Goal: Task Accomplishment & Management: Manage account settings

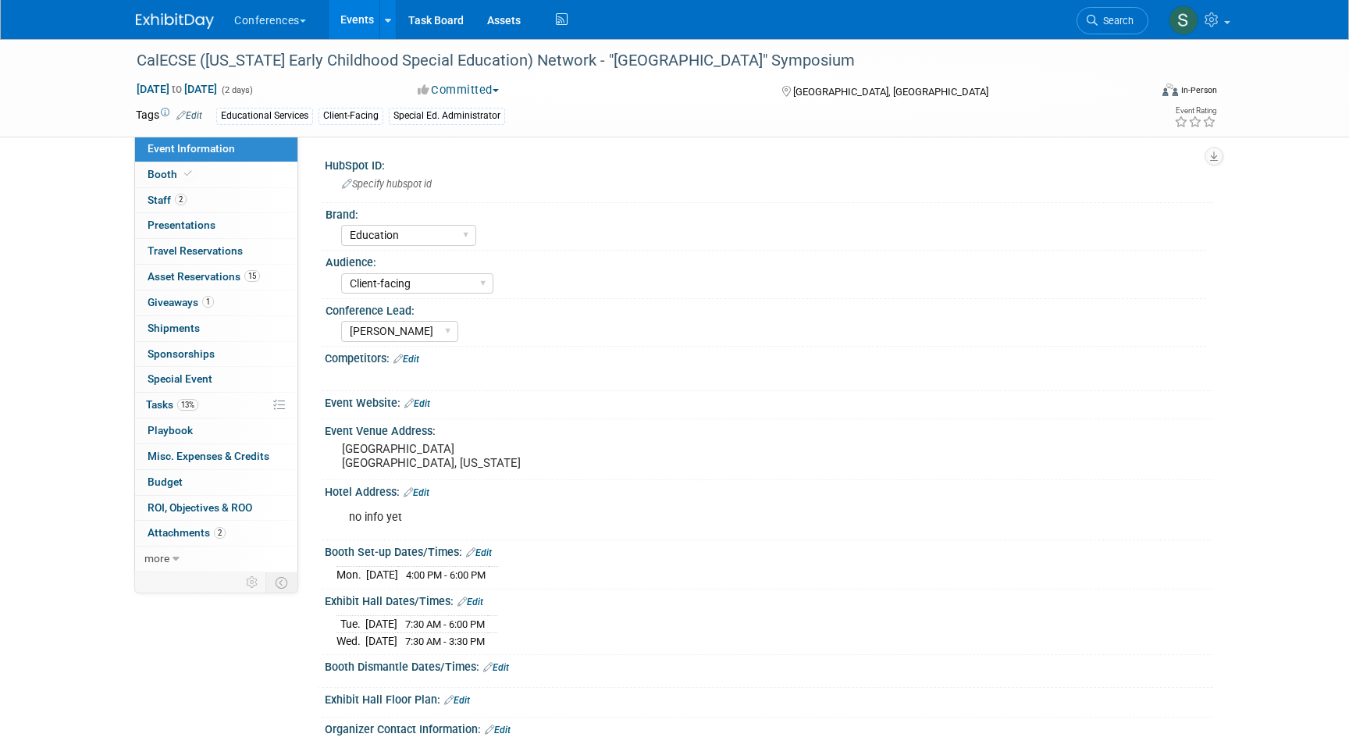
select select "Education"
select select "Client-facing"
select select "[PERSON_NAME]"
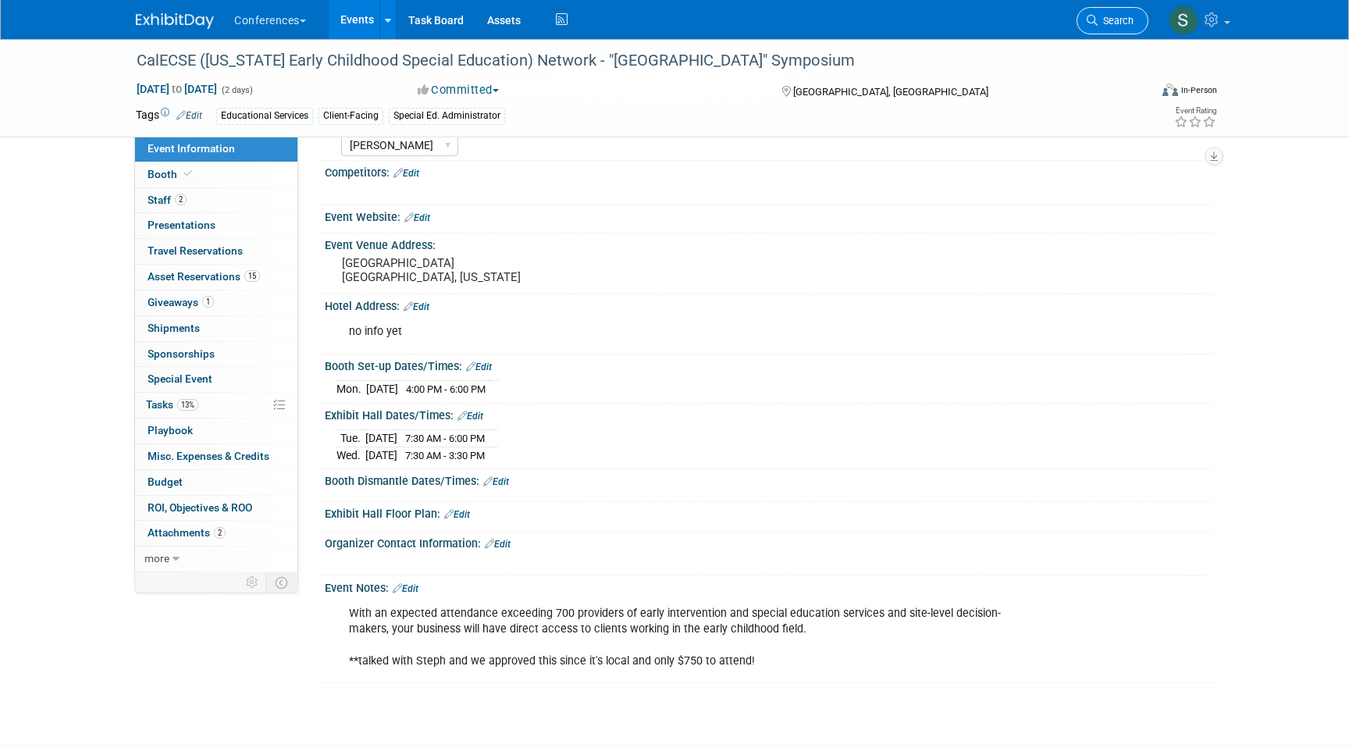
click at [1120, 29] on link "Search" at bounding box center [1112, 20] width 72 height 27
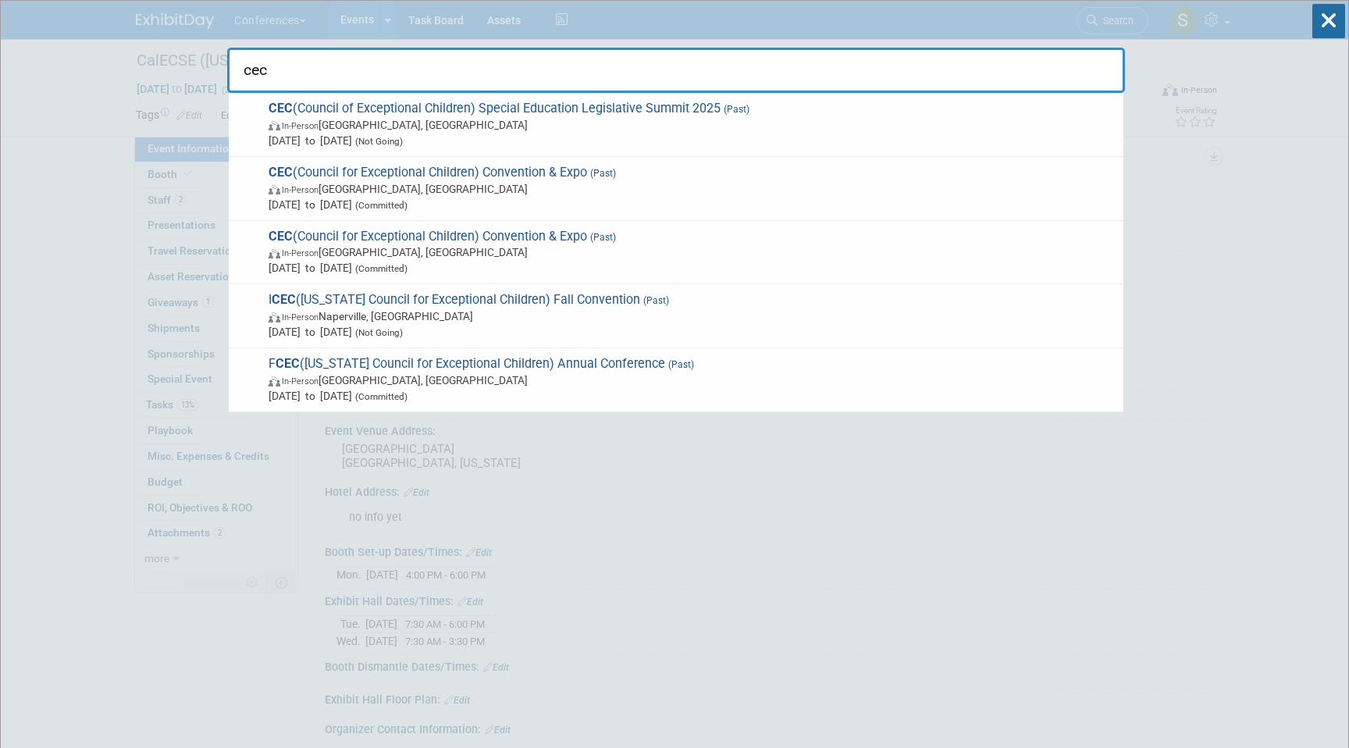
type input "cec"
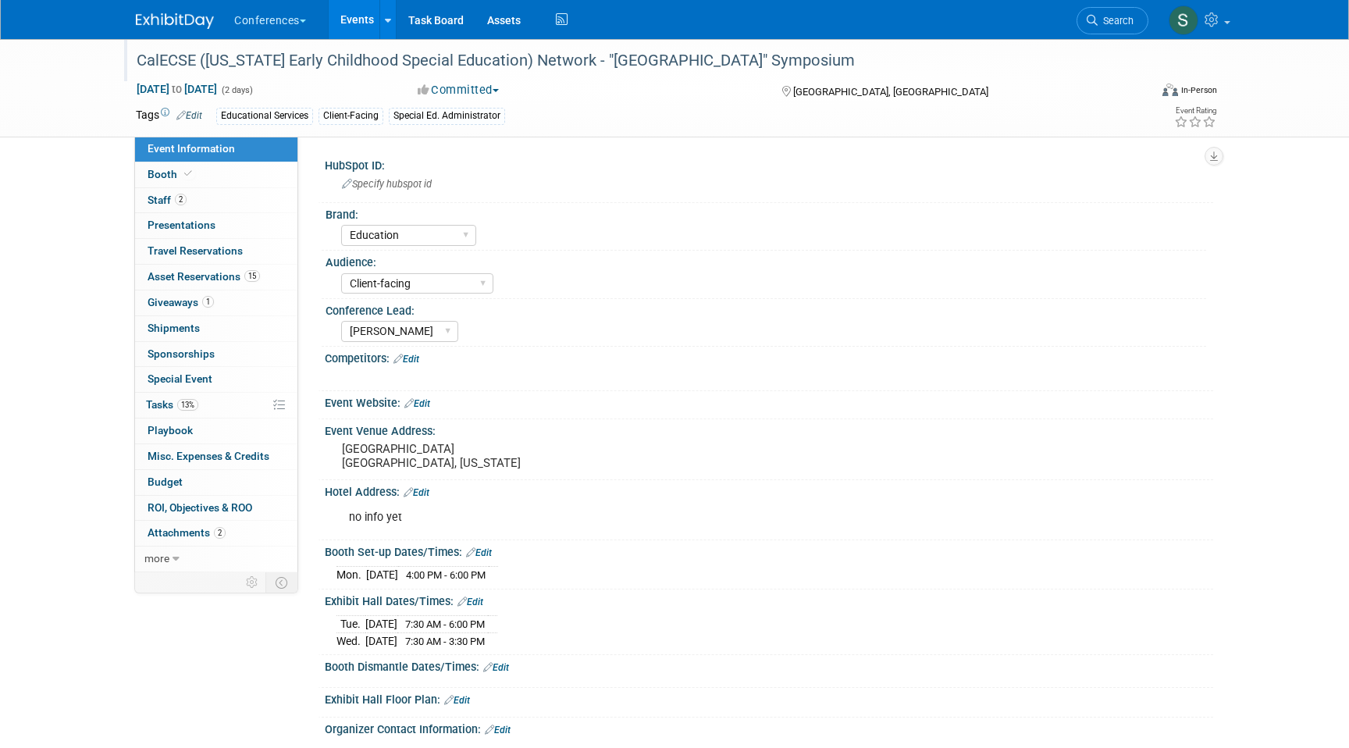
click at [400, 57] on div "CalECSE ([US_STATE] Early Childhood Special Education) Network - "[GEOGRAPHIC_D…" at bounding box center [627, 61] width 993 height 28
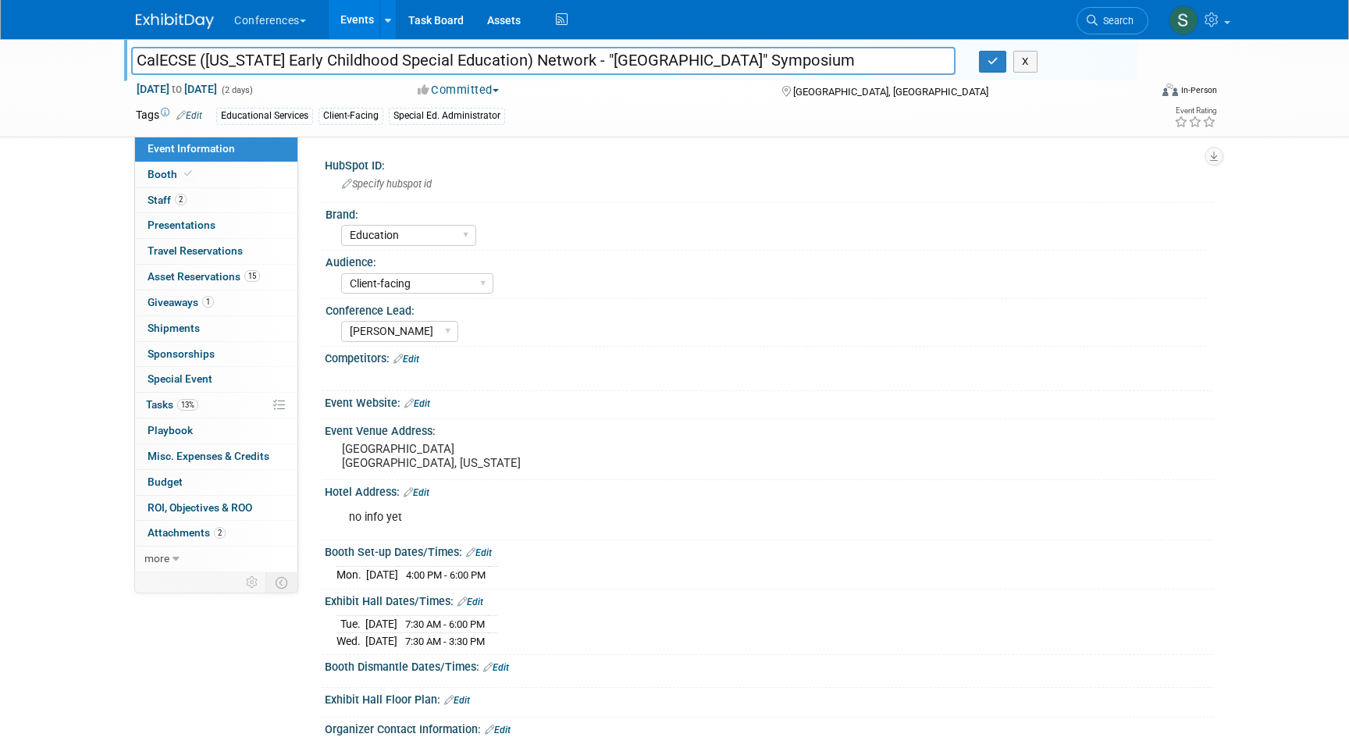
click at [400, 57] on input "CalECSE ([US_STATE] Early Childhood Special Education) Network - "[GEOGRAPHIC_D…" at bounding box center [543, 60] width 824 height 27
click at [1000, 67] on button "button" at bounding box center [993, 62] width 28 height 22
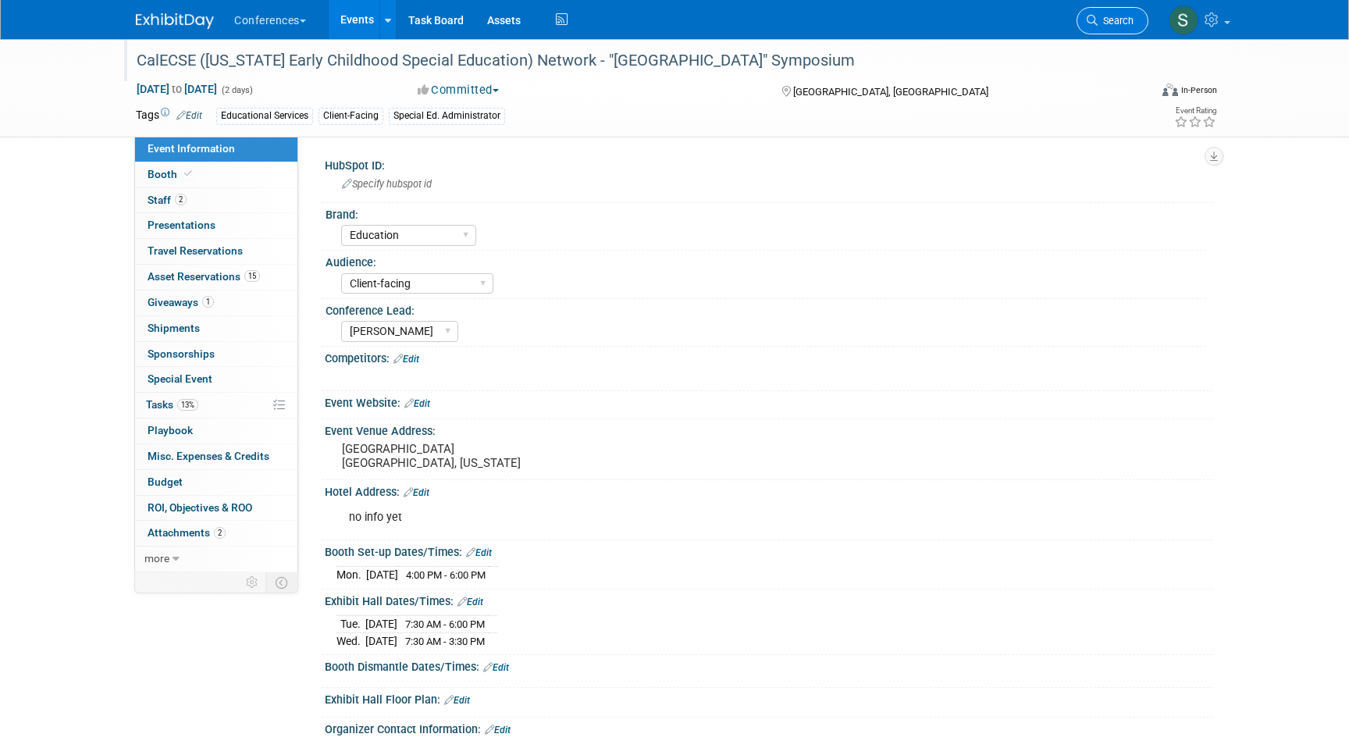
click at [1109, 14] on link "Search" at bounding box center [1112, 20] width 72 height 27
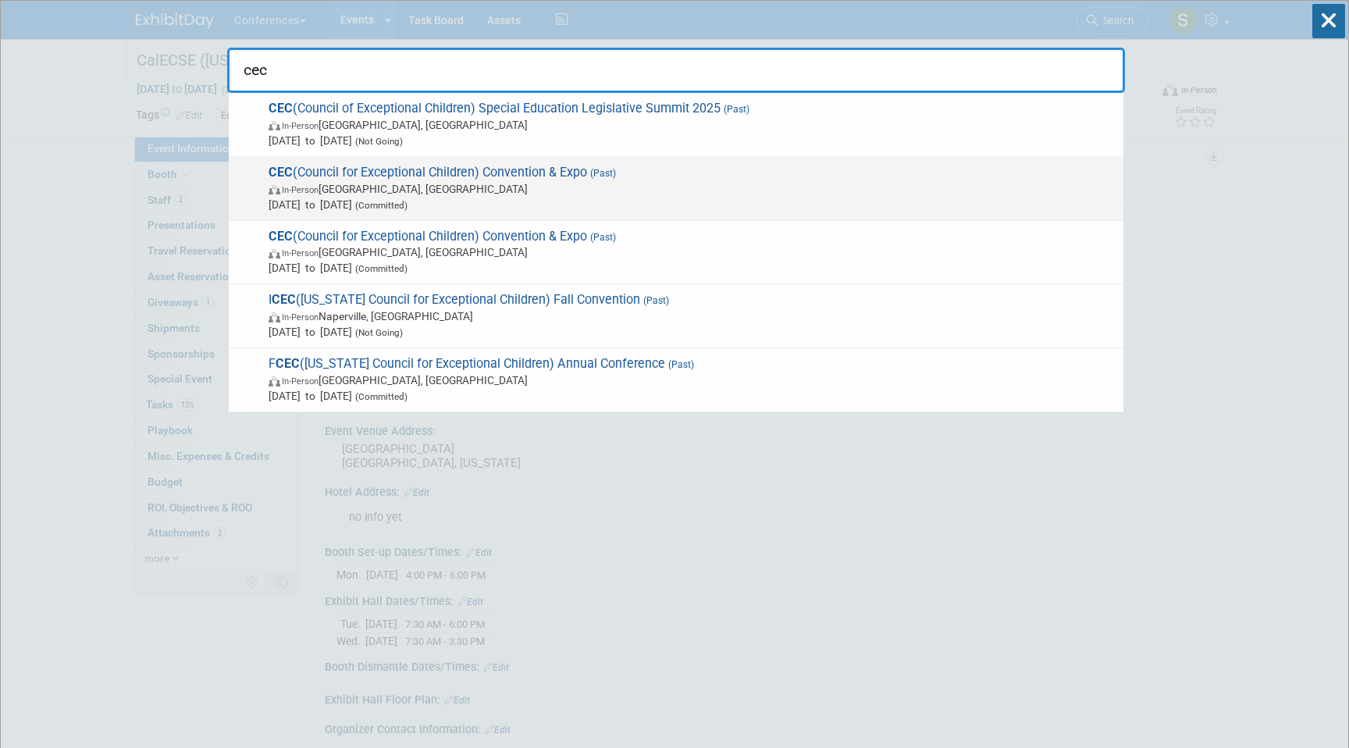
type input "cec"
click at [400, 194] on span "In-Person Baltimore, MD" at bounding box center [691, 189] width 847 height 16
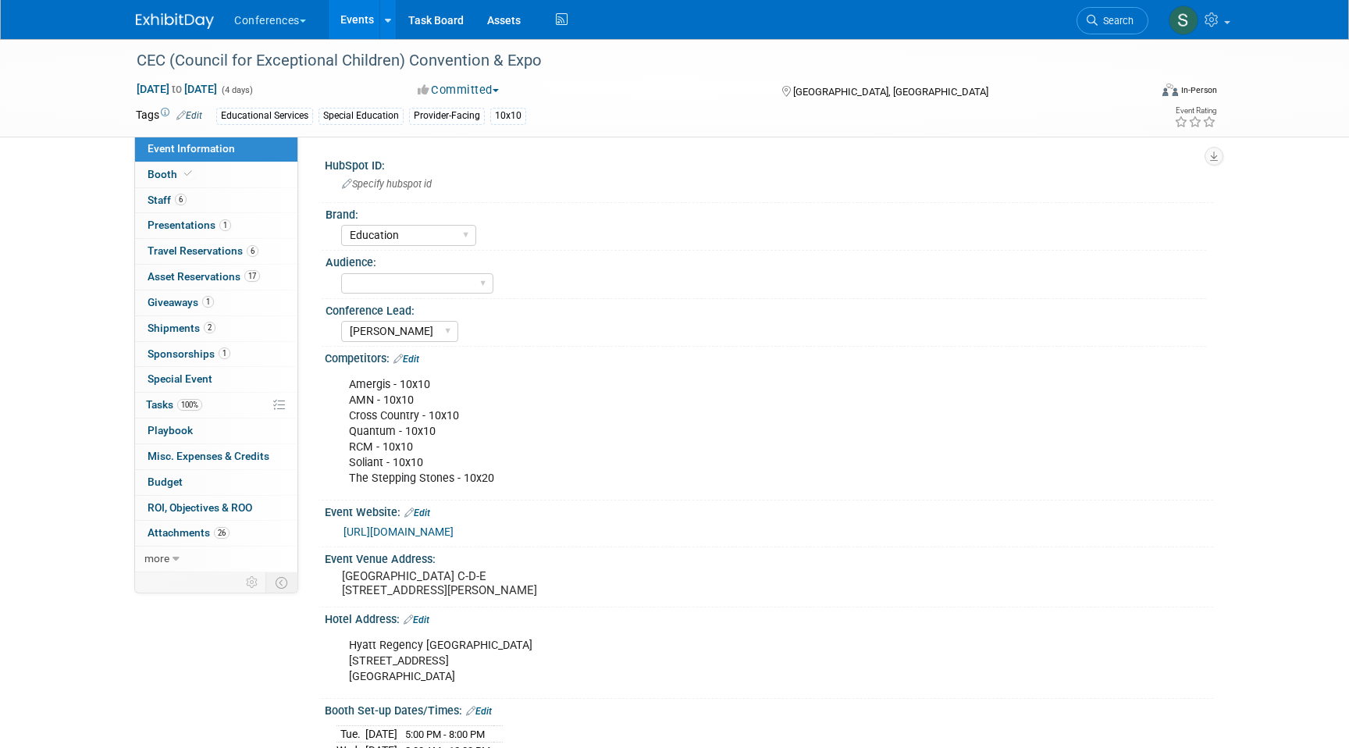
select select "Education"
select select "[PERSON_NAME]"
click at [344, 59] on div "CEC (Council for Exceptional Children) Convention & Expo" at bounding box center [627, 61] width 993 height 28
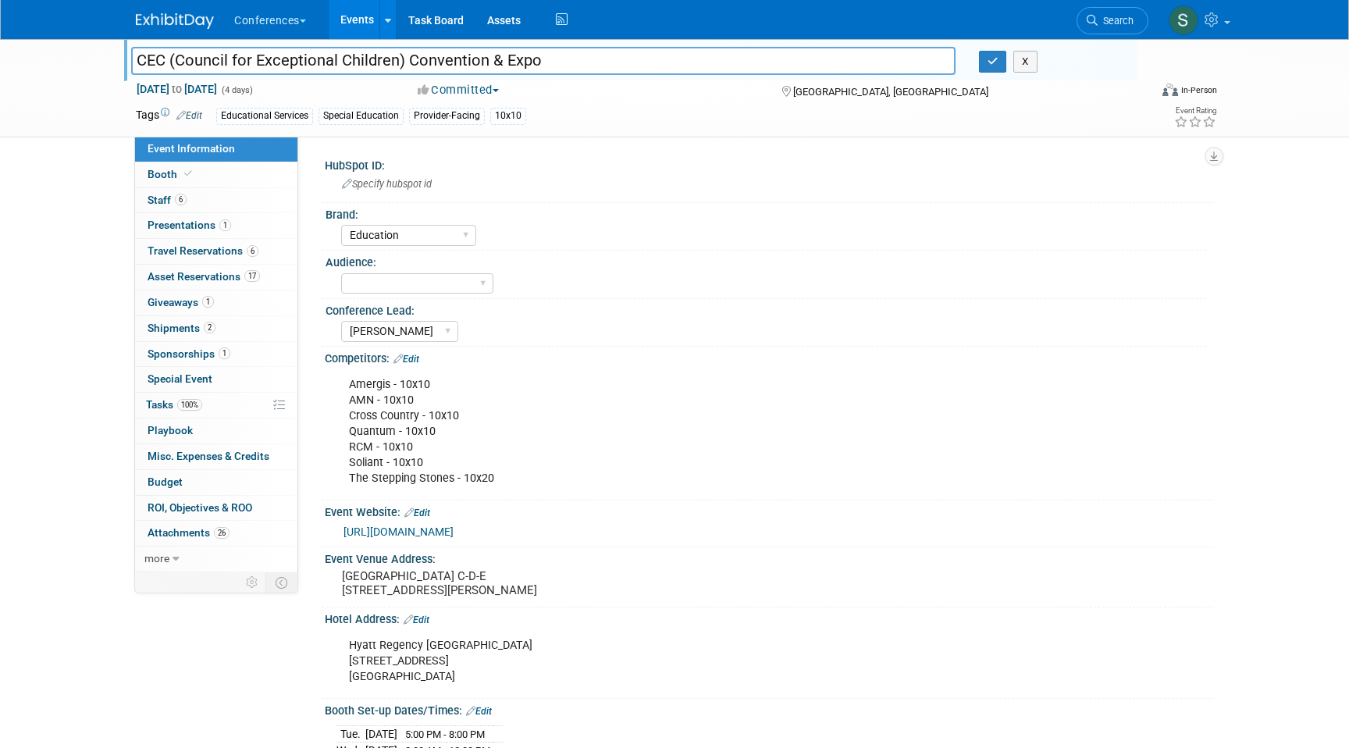
click at [344, 59] on input "CEC (Council for Exceptional Children) Convention & Expo" at bounding box center [543, 60] width 824 height 27
click at [991, 61] on icon "button" at bounding box center [992, 61] width 11 height 10
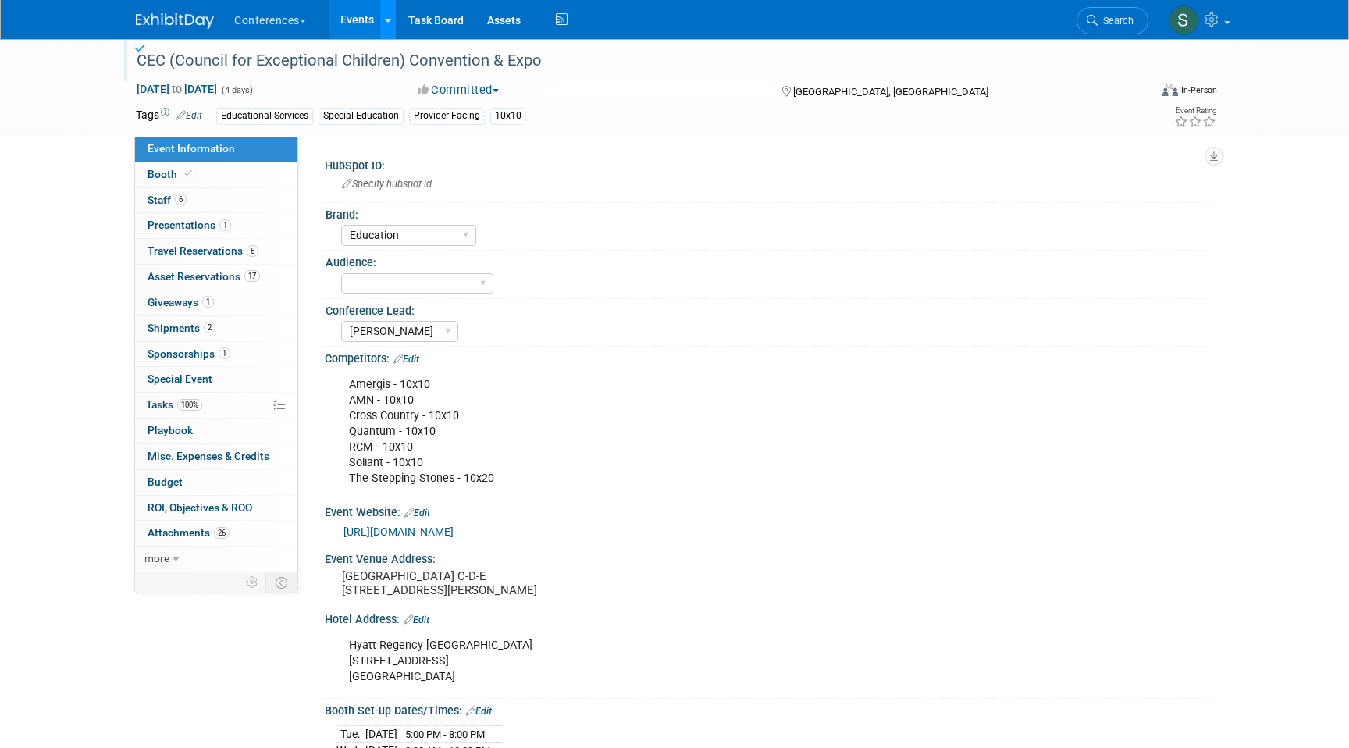
click at [390, 26] on div at bounding box center [388, 20] width 6 height 16
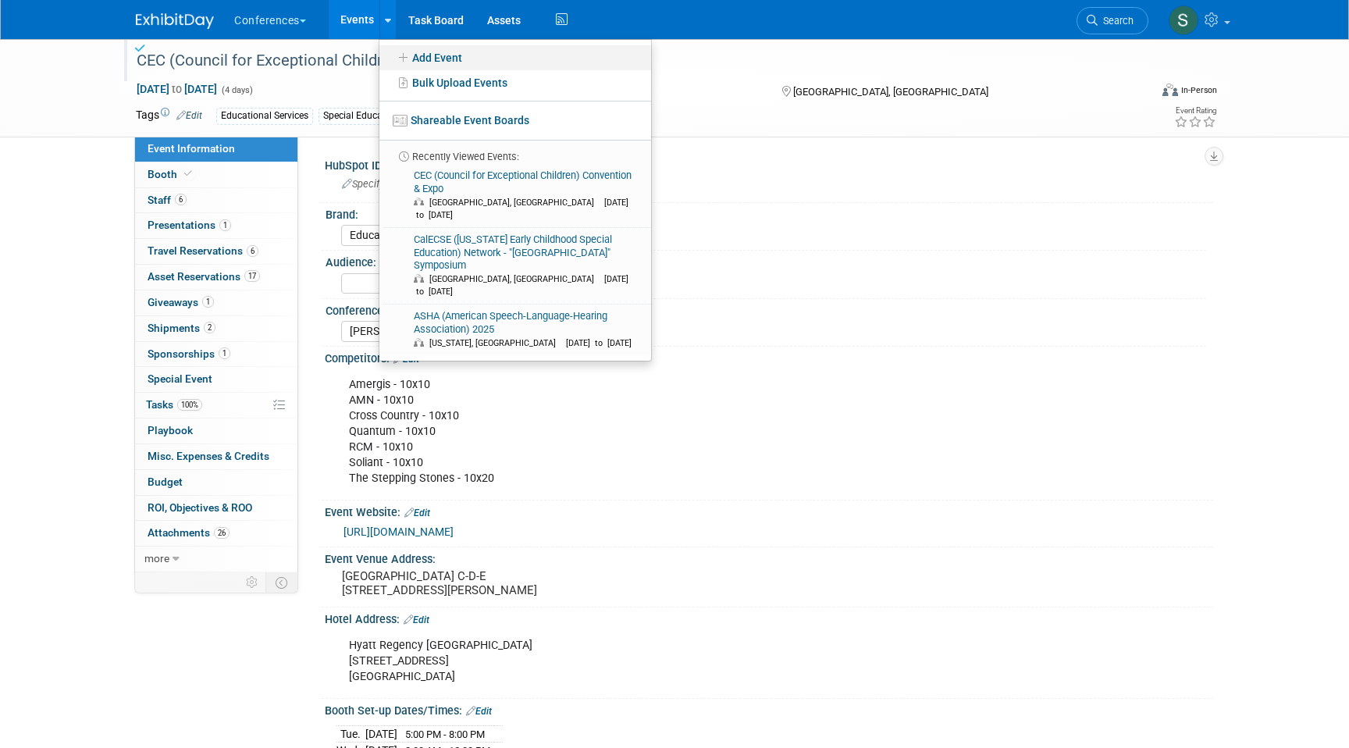
click at [439, 55] on link "Add Event" at bounding box center [515, 57] width 272 height 25
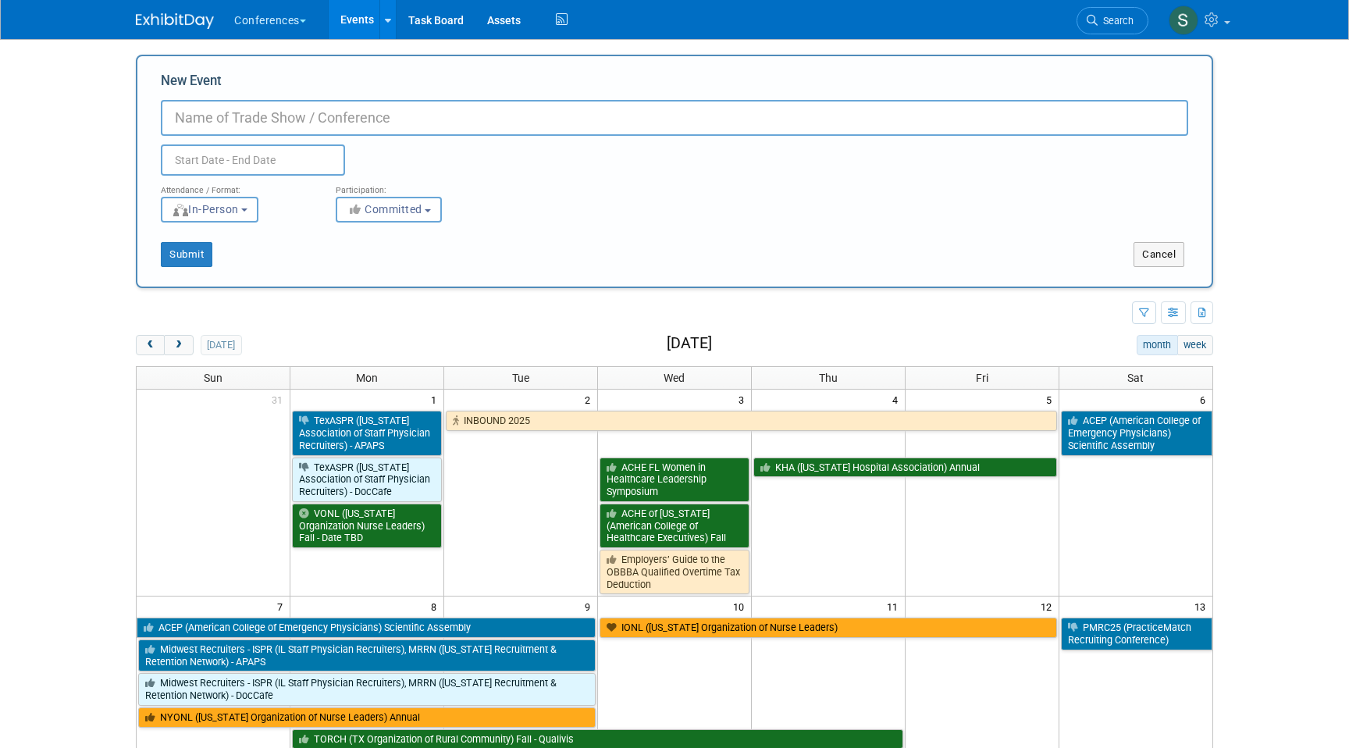
click at [395, 115] on input "New Event" at bounding box center [674, 118] width 1027 height 36
paste input "CEC (Council for Exceptional Children) Convention & Expo"
type input "CEC (Council for Exceptional Children) Convention & Expo"
click at [283, 138] on div "Duplicate Event Warning" at bounding box center [674, 156] width 1050 height 40
click at [280, 164] on input "text" at bounding box center [253, 159] width 184 height 31
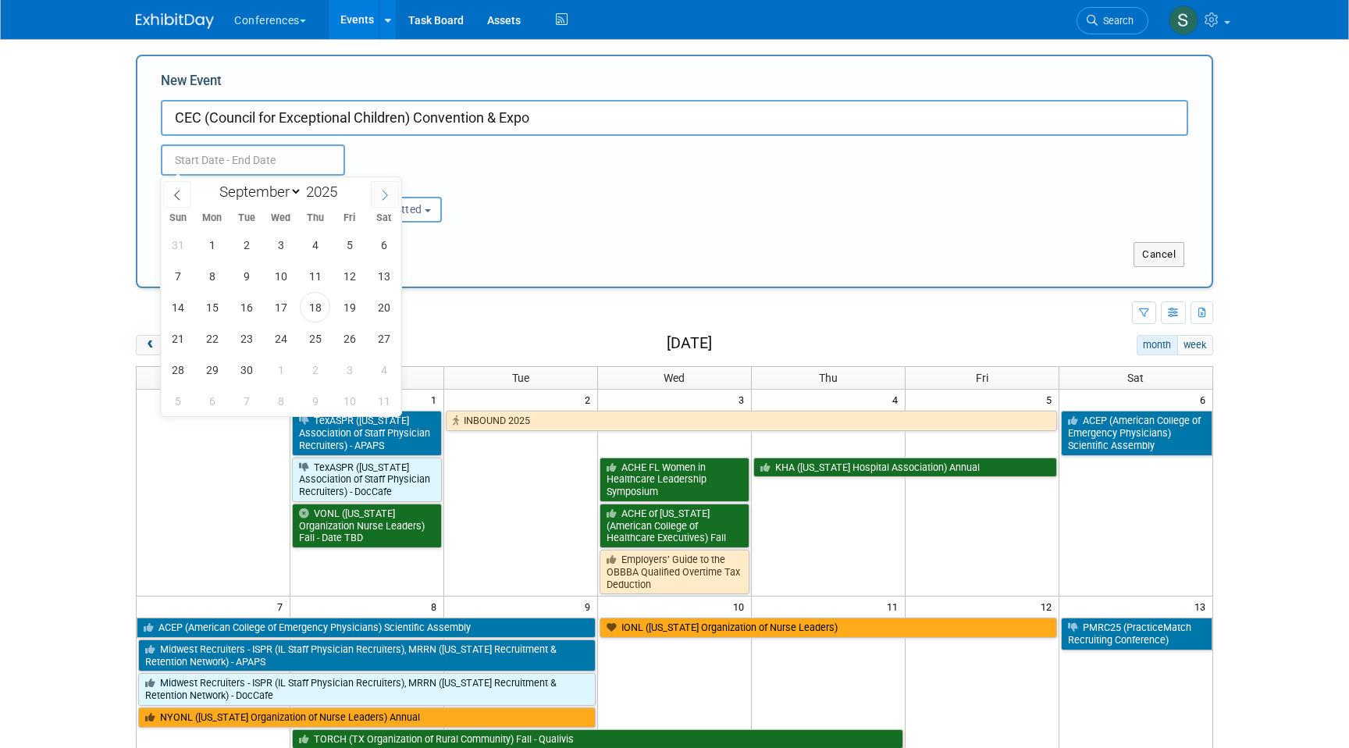
click at [375, 183] on span at bounding box center [385, 194] width 28 height 27
select select "11"
click at [375, 183] on span at bounding box center [385, 194] width 28 height 27
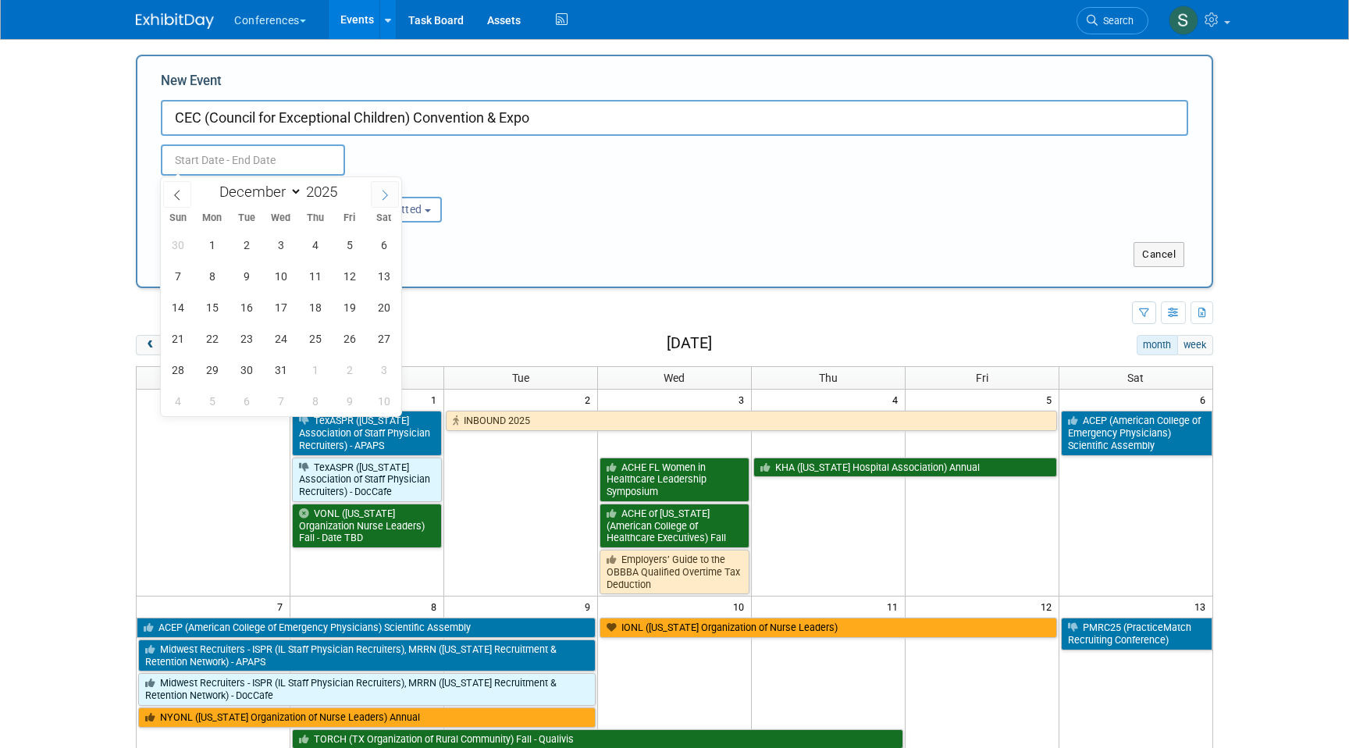
type input "2026"
click at [375, 183] on span at bounding box center [385, 194] width 28 height 27
select select "2"
click at [290, 282] on span "11" at bounding box center [280, 276] width 30 height 30
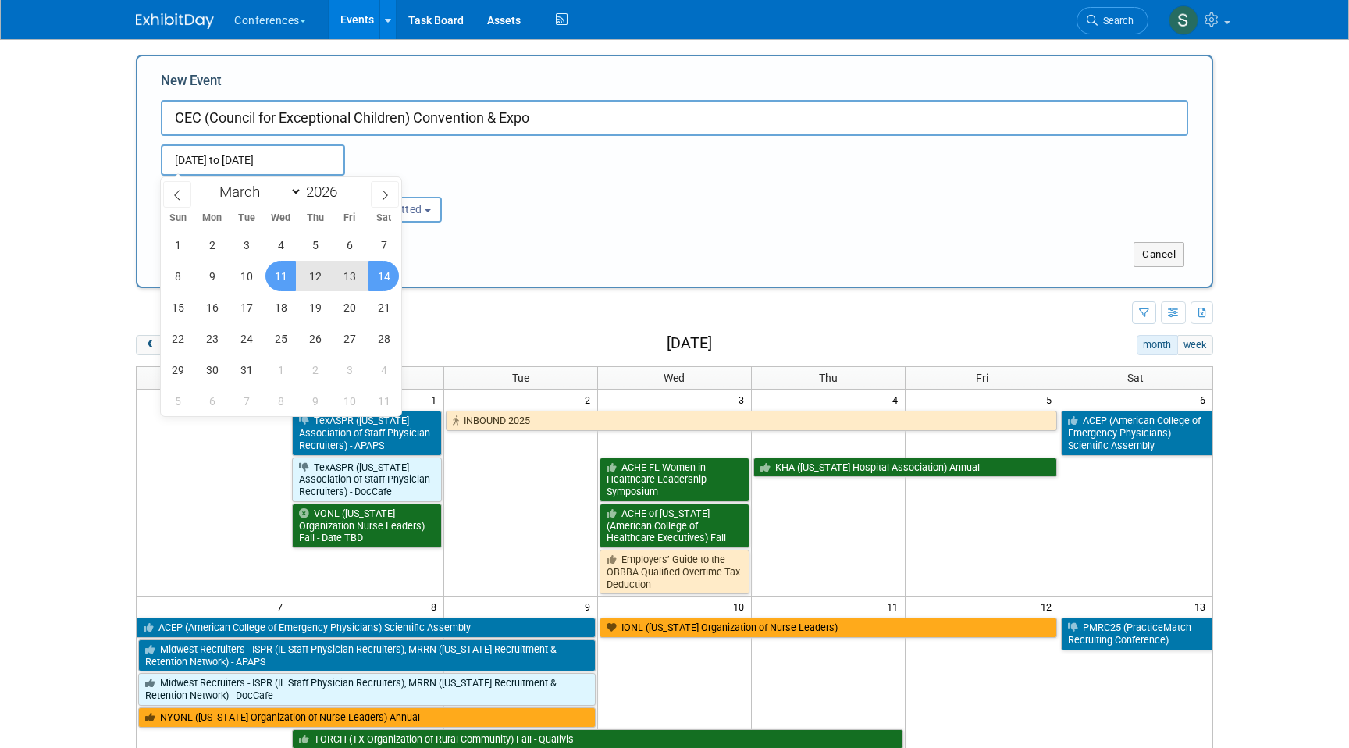
click at [382, 278] on span "14" at bounding box center [383, 276] width 30 height 30
type input "Mar 11, 2026 to Mar 14, 2026"
click at [485, 252] on div "Submit" at bounding box center [360, 254] width 447 height 25
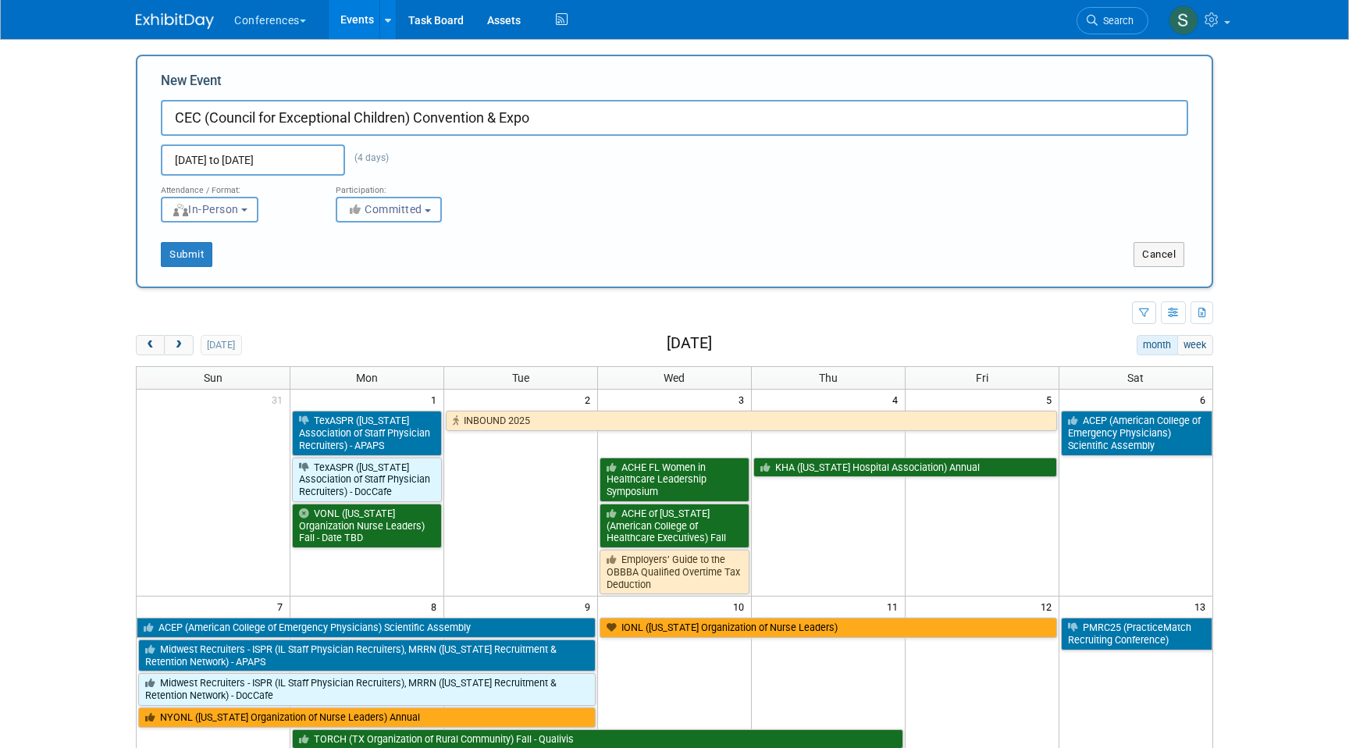
click at [361, 207] on icon "button" at bounding box center [355, 209] width 18 height 11
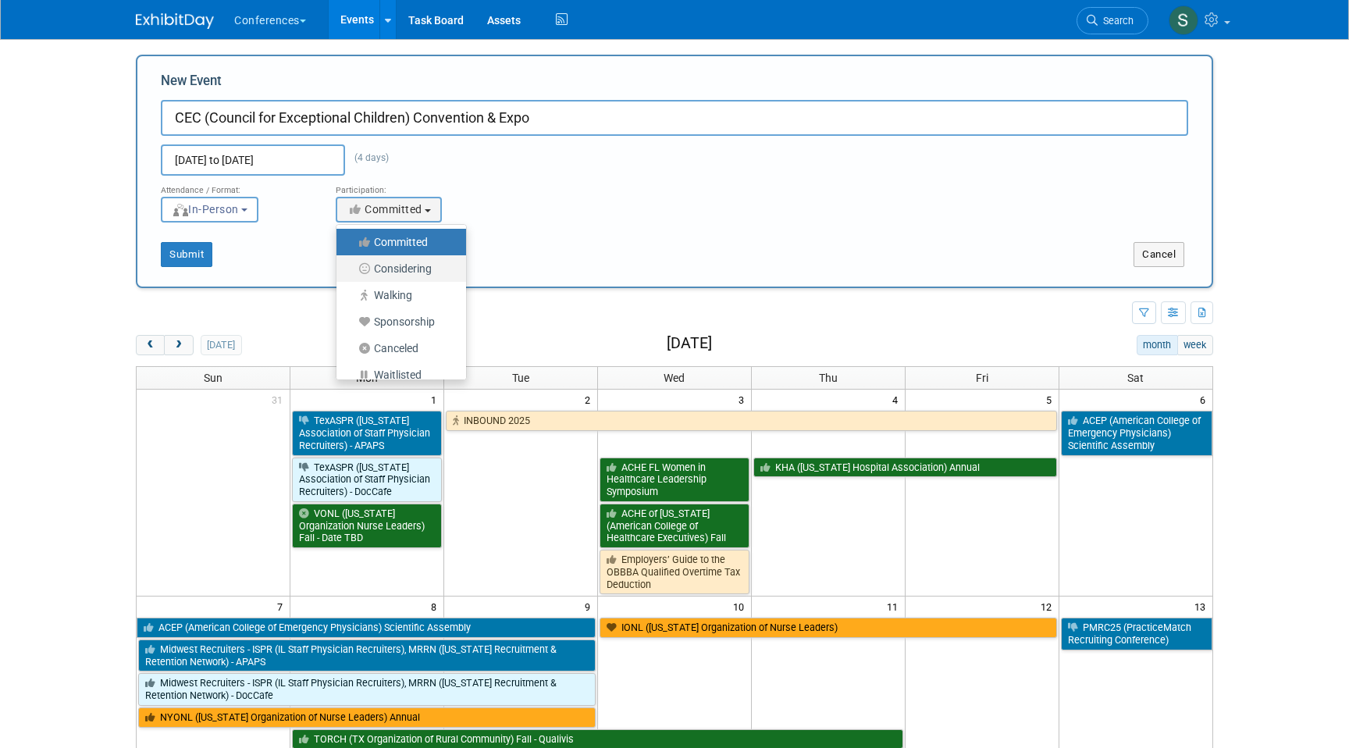
click at [418, 277] on label "Considering" at bounding box center [397, 268] width 106 height 20
click at [350, 274] on input "Considering" at bounding box center [345, 269] width 10 height 10
select select "2"
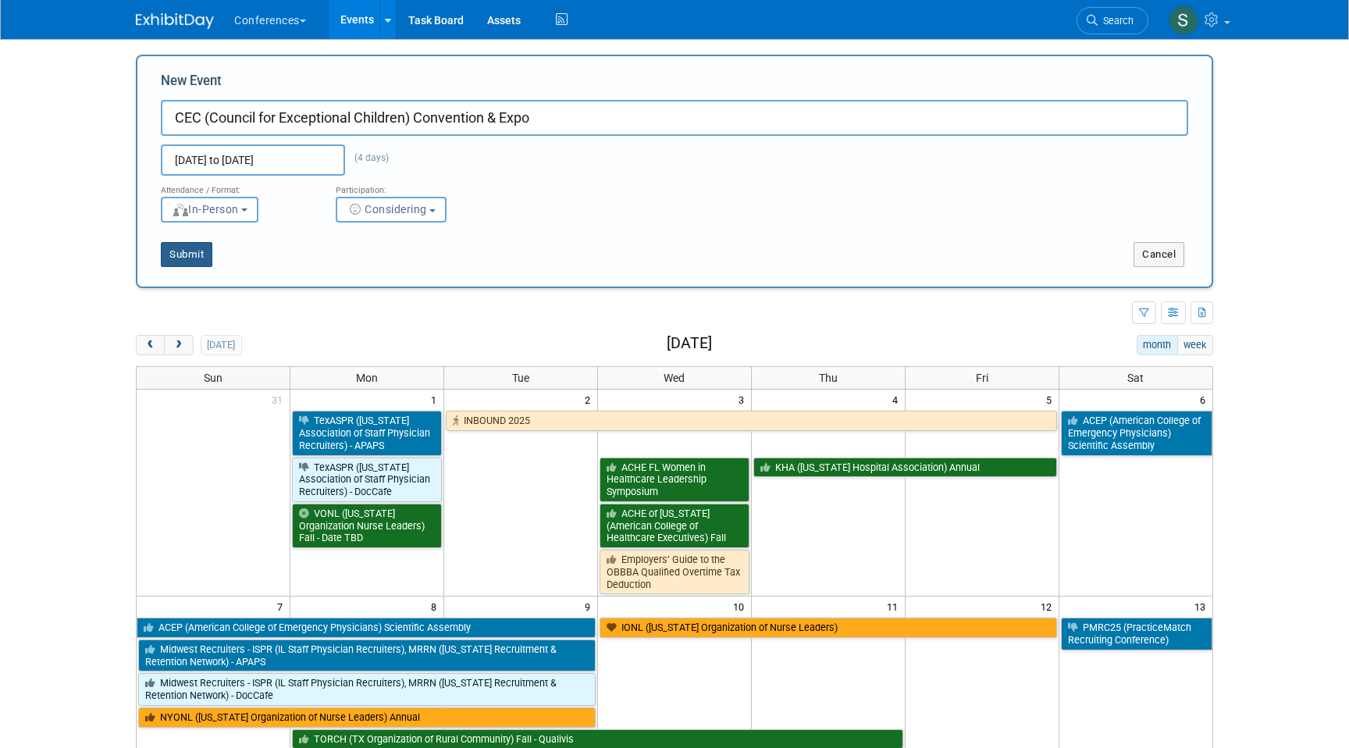
click at [185, 258] on button "Submit" at bounding box center [187, 254] width 52 height 25
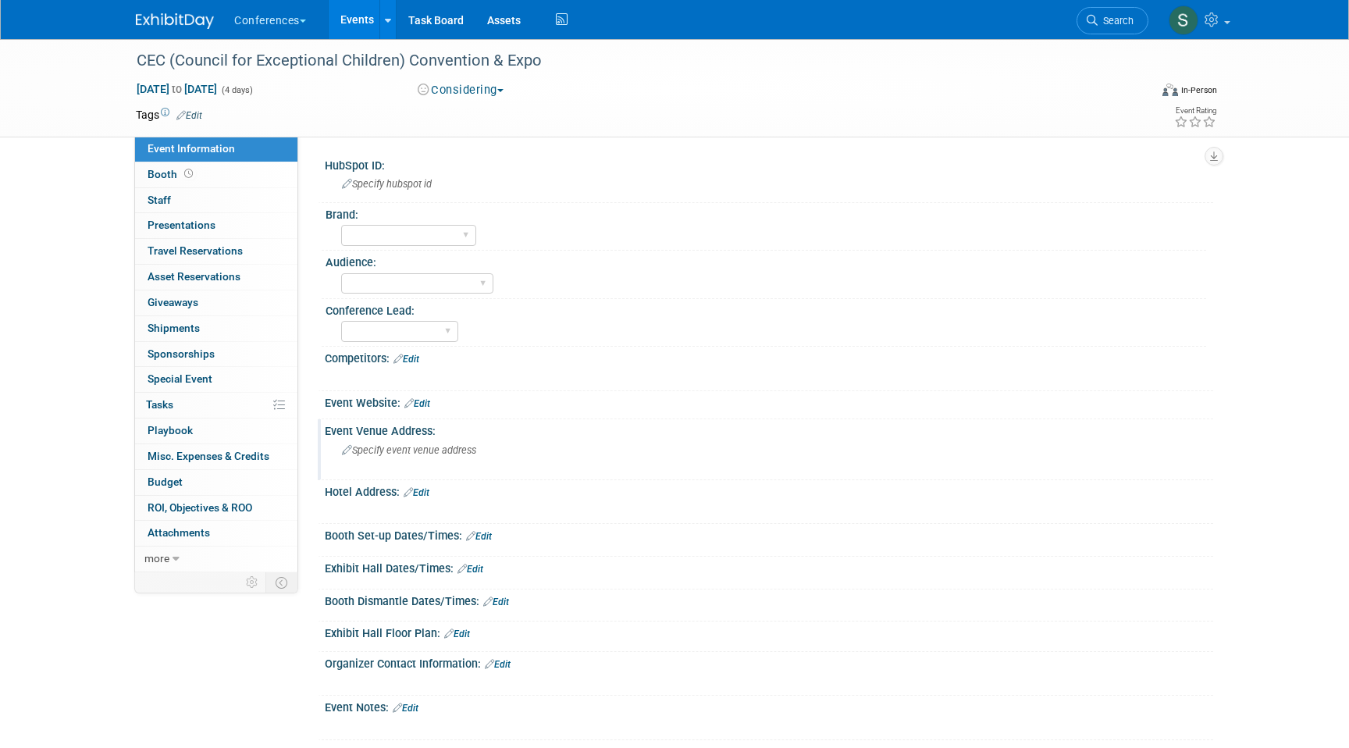
click at [403, 455] on span "Specify event venue address" at bounding box center [409, 450] width 134 height 12
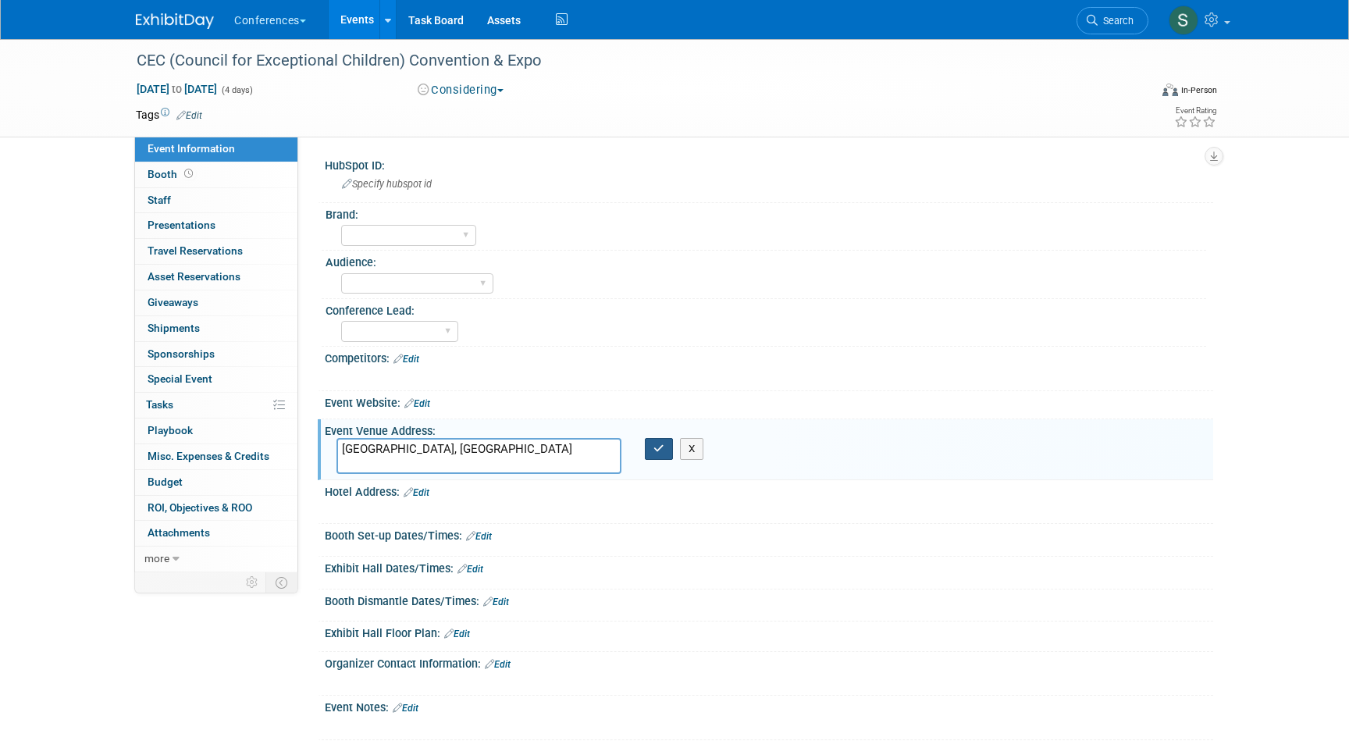
type textarea "Salt Lake City, UT"
click at [651, 450] on button "button" at bounding box center [659, 449] width 28 height 22
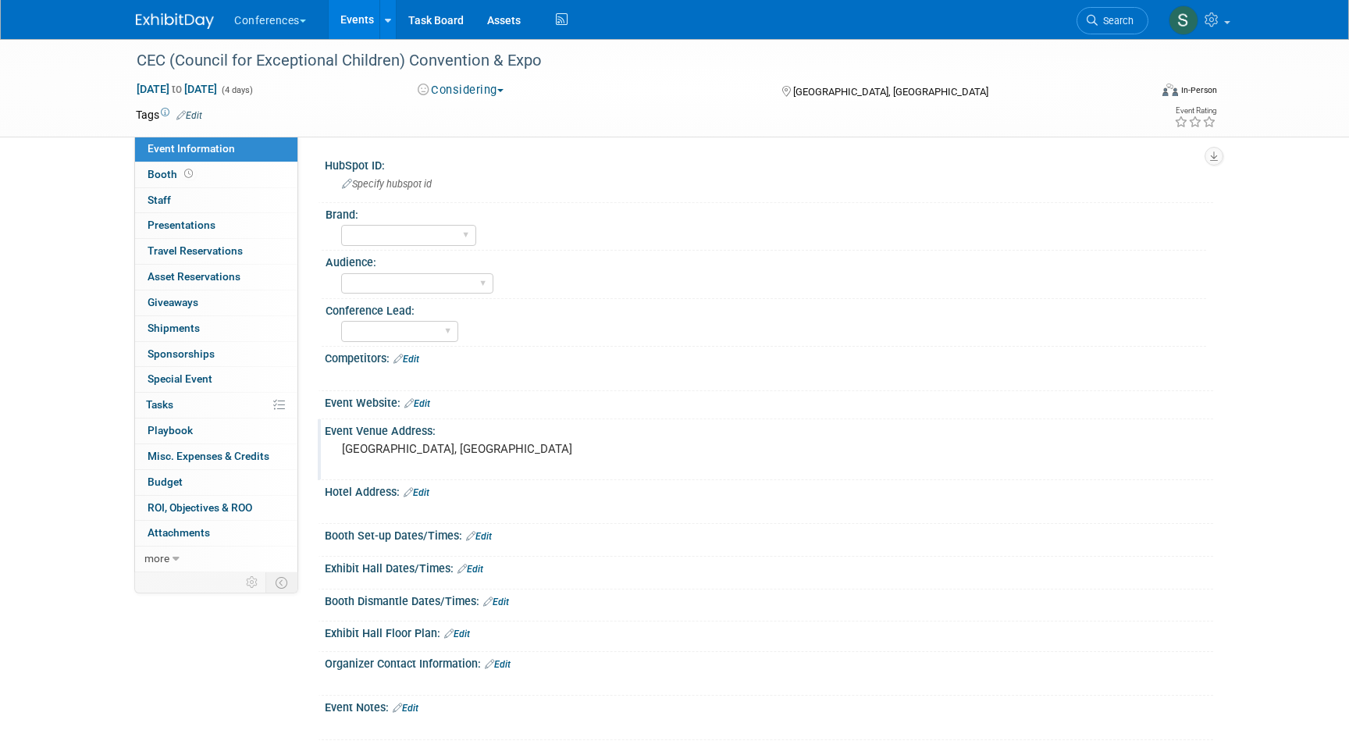
click at [428, 405] on link "Edit" at bounding box center [417, 403] width 26 height 11
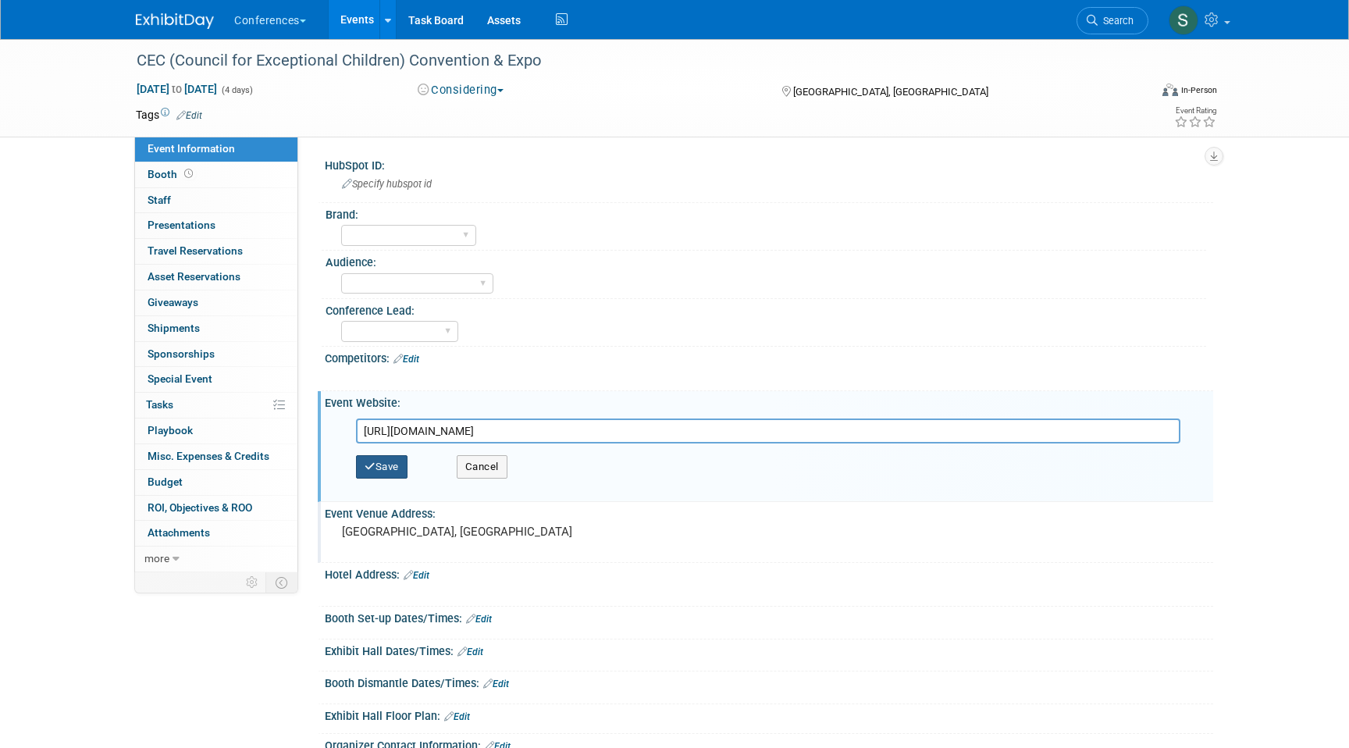
type input "https://cecconvention.org/"
click at [393, 459] on button "Save" at bounding box center [382, 466] width 52 height 23
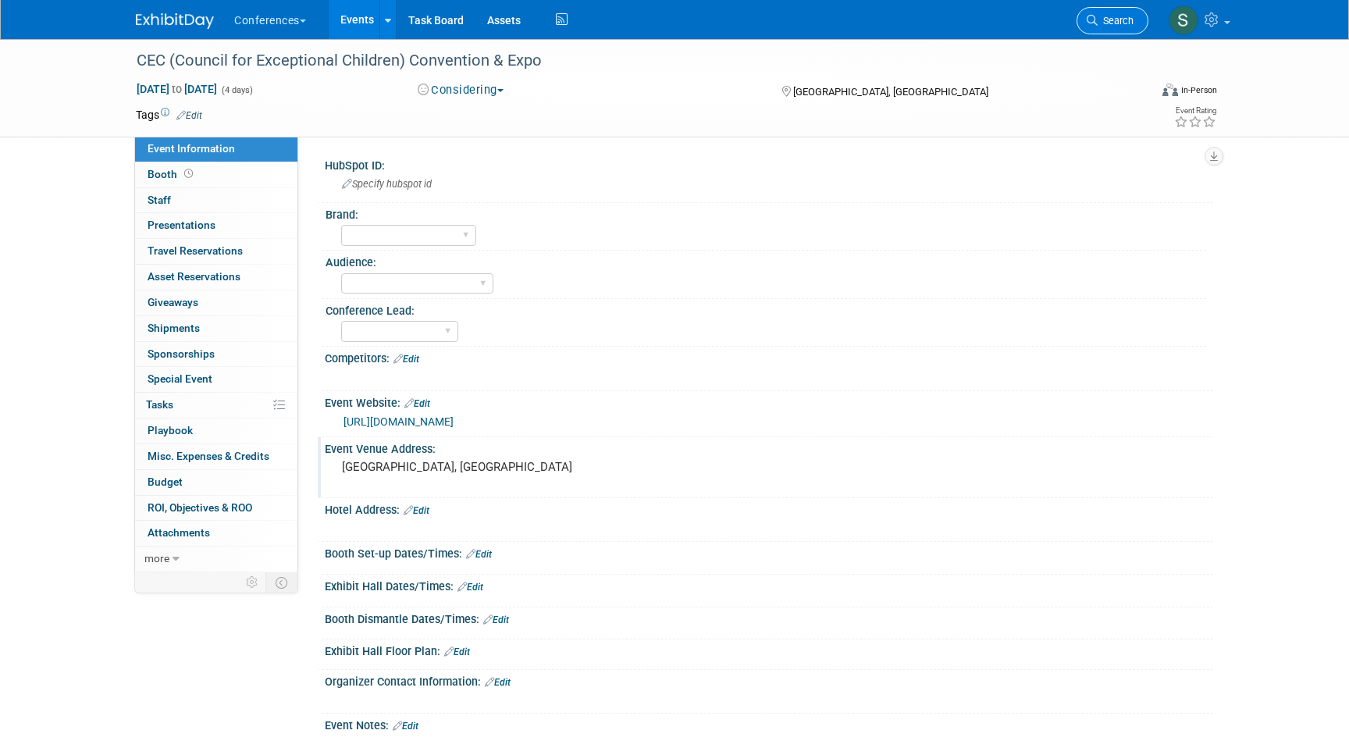
click at [1100, 14] on link "Search" at bounding box center [1112, 20] width 72 height 27
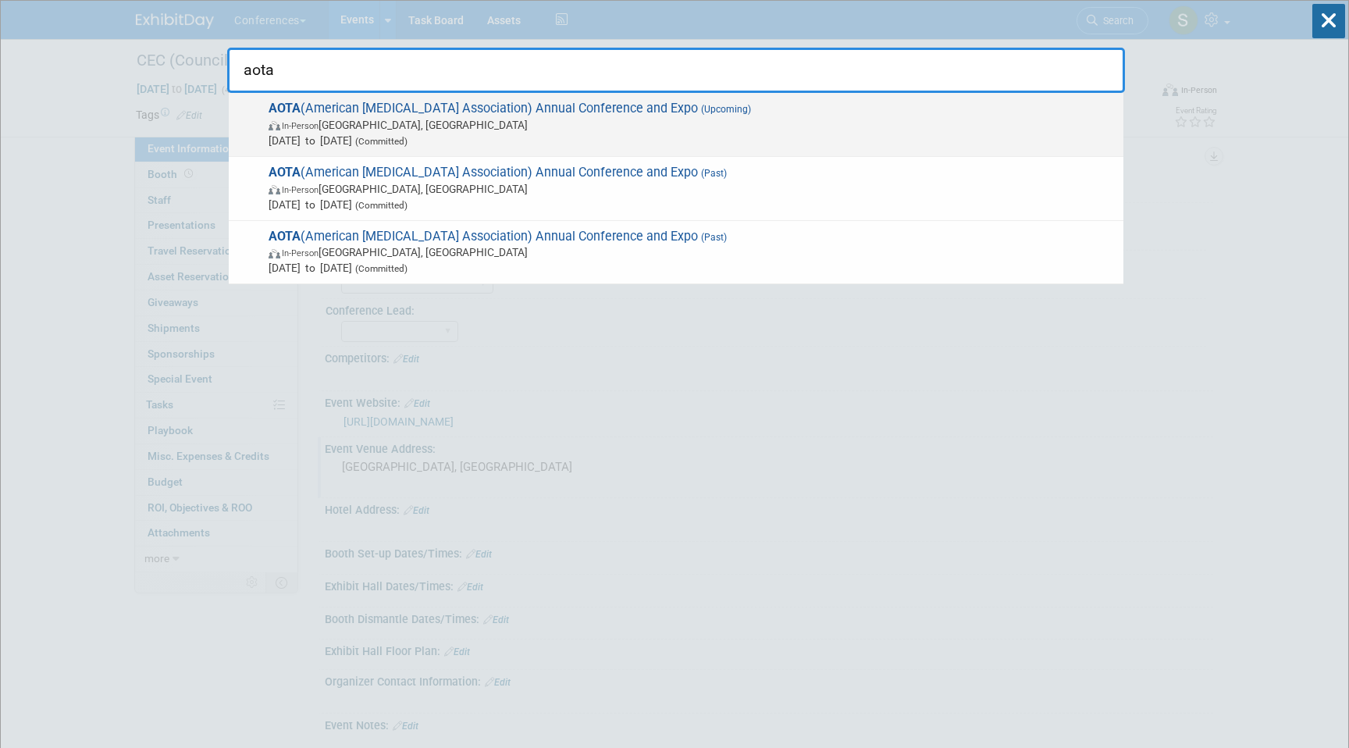
type input "aota"
click at [813, 128] on span "In-Person Anaheim, CA" at bounding box center [691, 125] width 847 height 16
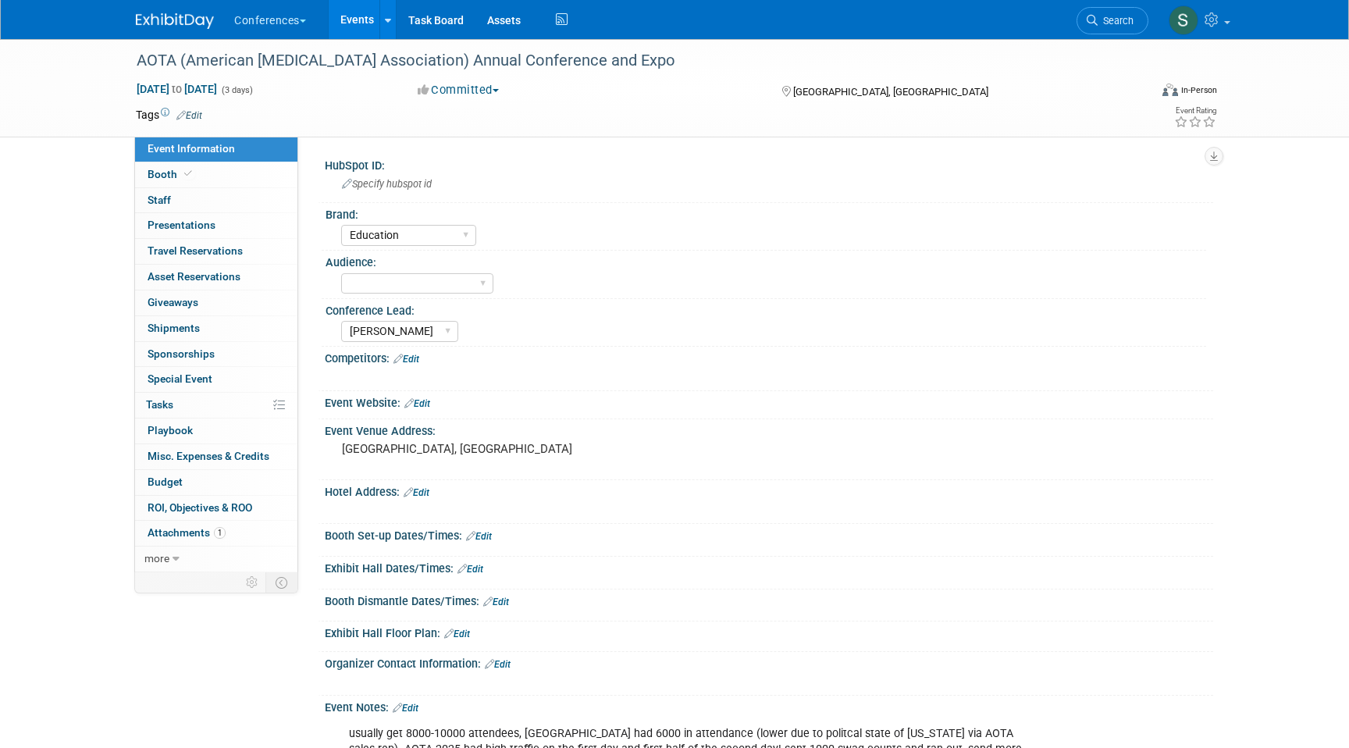
select select "Education"
select select "[PERSON_NAME]"
click at [1108, 27] on link "Search" at bounding box center [1112, 20] width 72 height 27
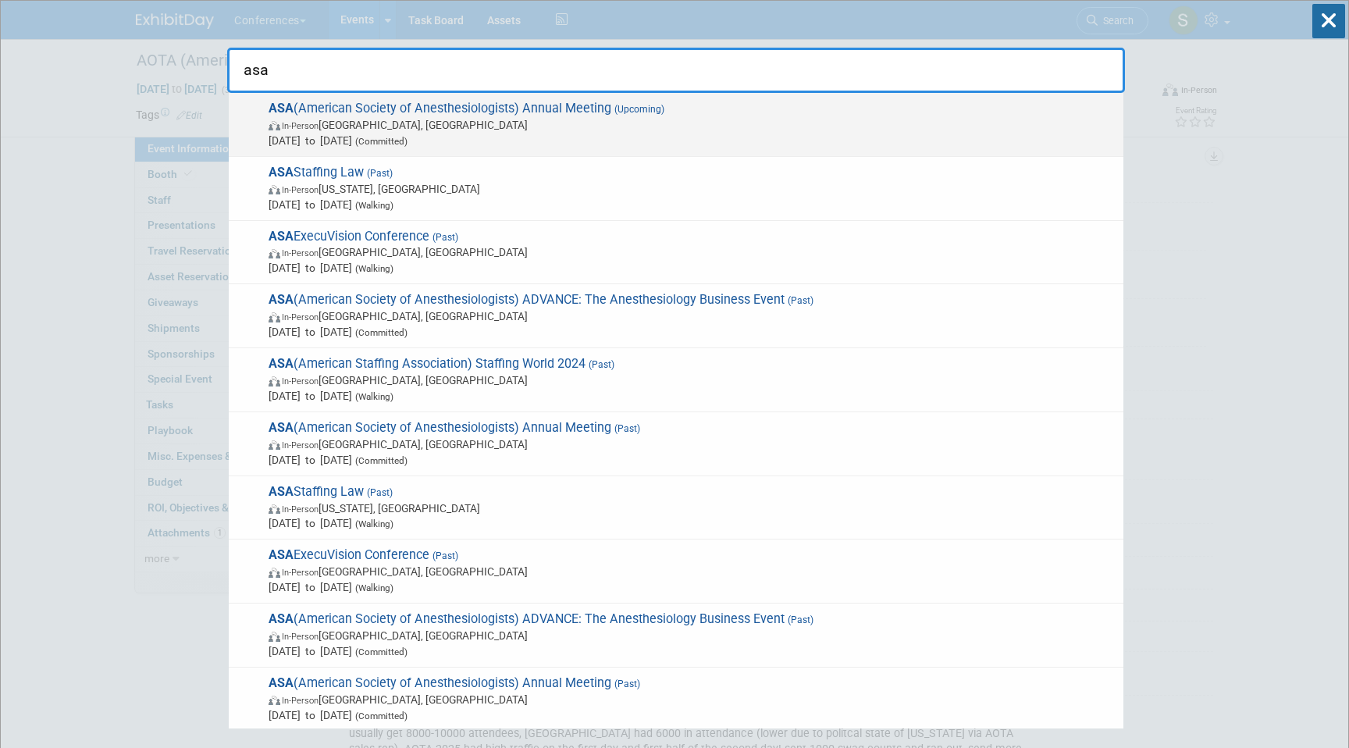
type input "asa"
click at [513, 133] on span "Oct 10, 2025 to Oct 14, 2025 (Committed)" at bounding box center [691, 141] width 847 height 16
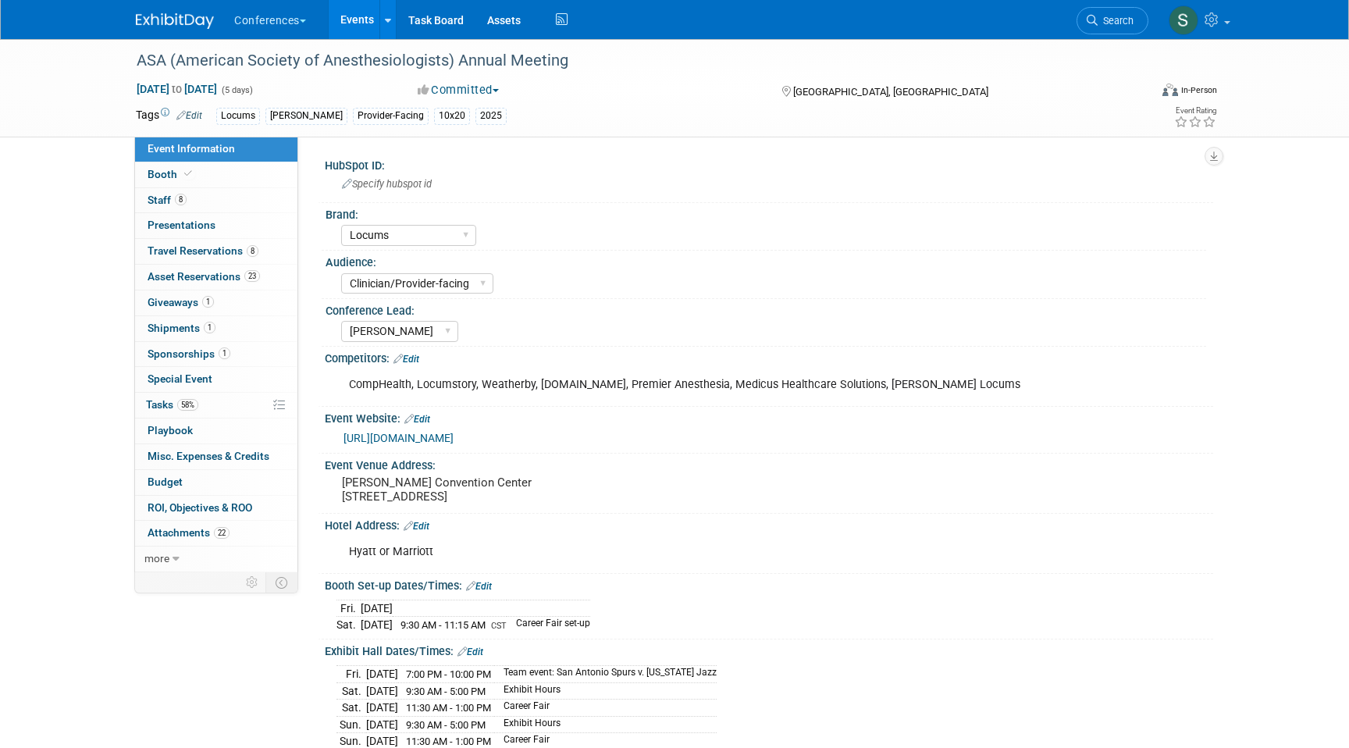
select select "Locums"
select select "Clinician/Provider-facing"
select select "[PERSON_NAME]"
click at [215, 329] on link "1 Shipments 1" at bounding box center [216, 328] width 162 height 25
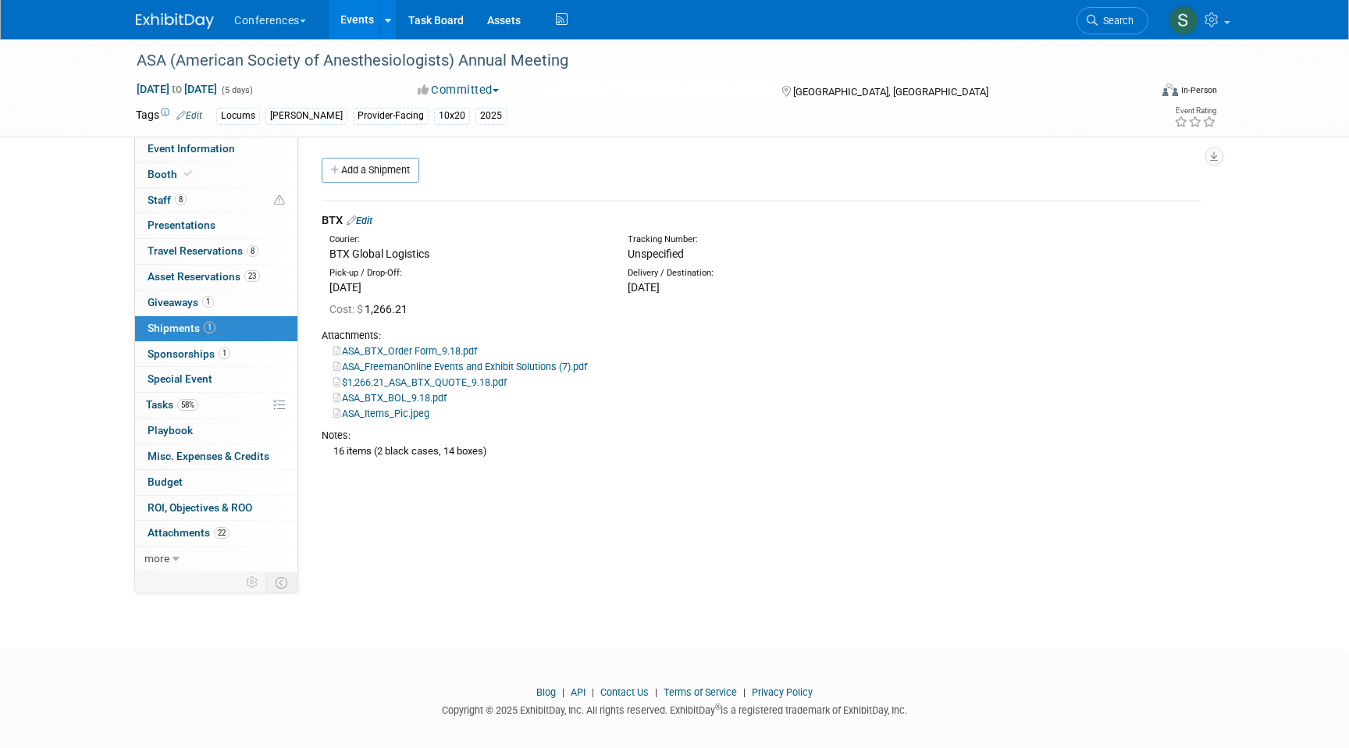
click at [371, 217] on link "Edit" at bounding box center [359, 221] width 26 height 12
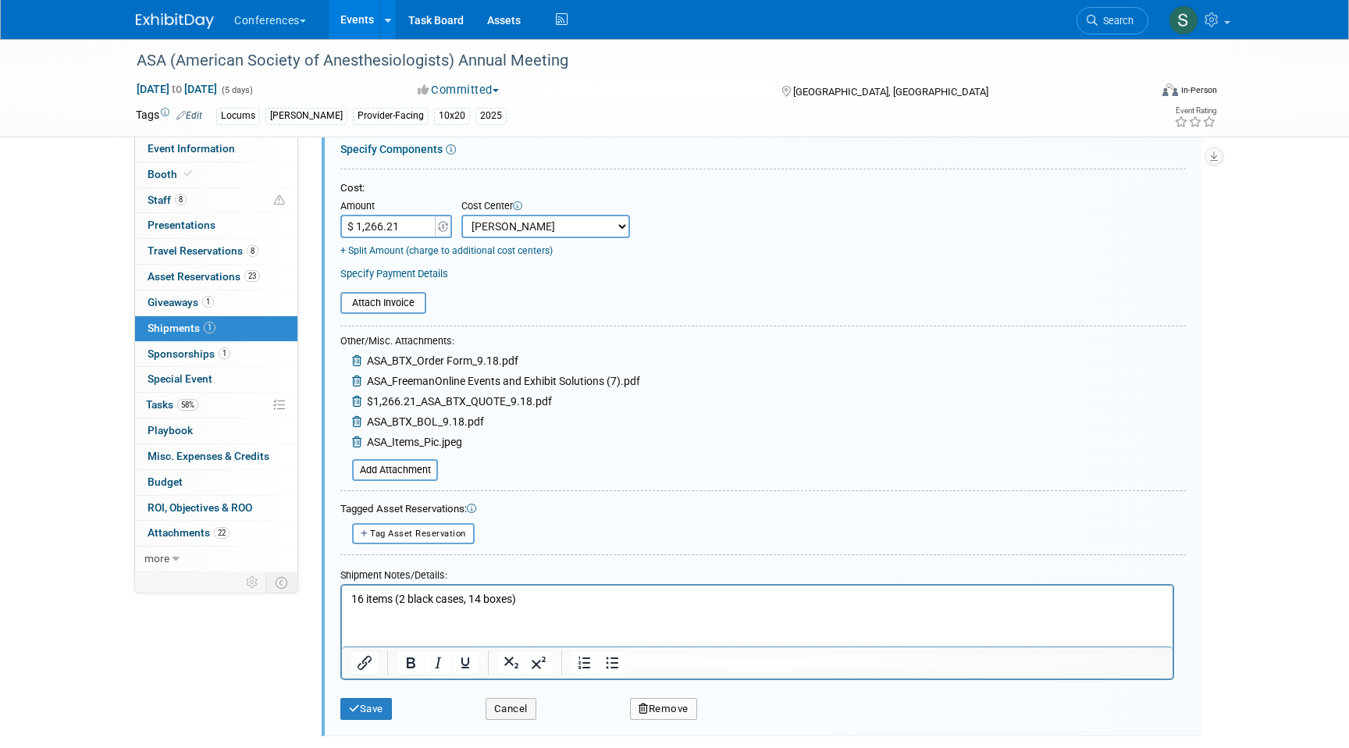
scroll to position [286, 0]
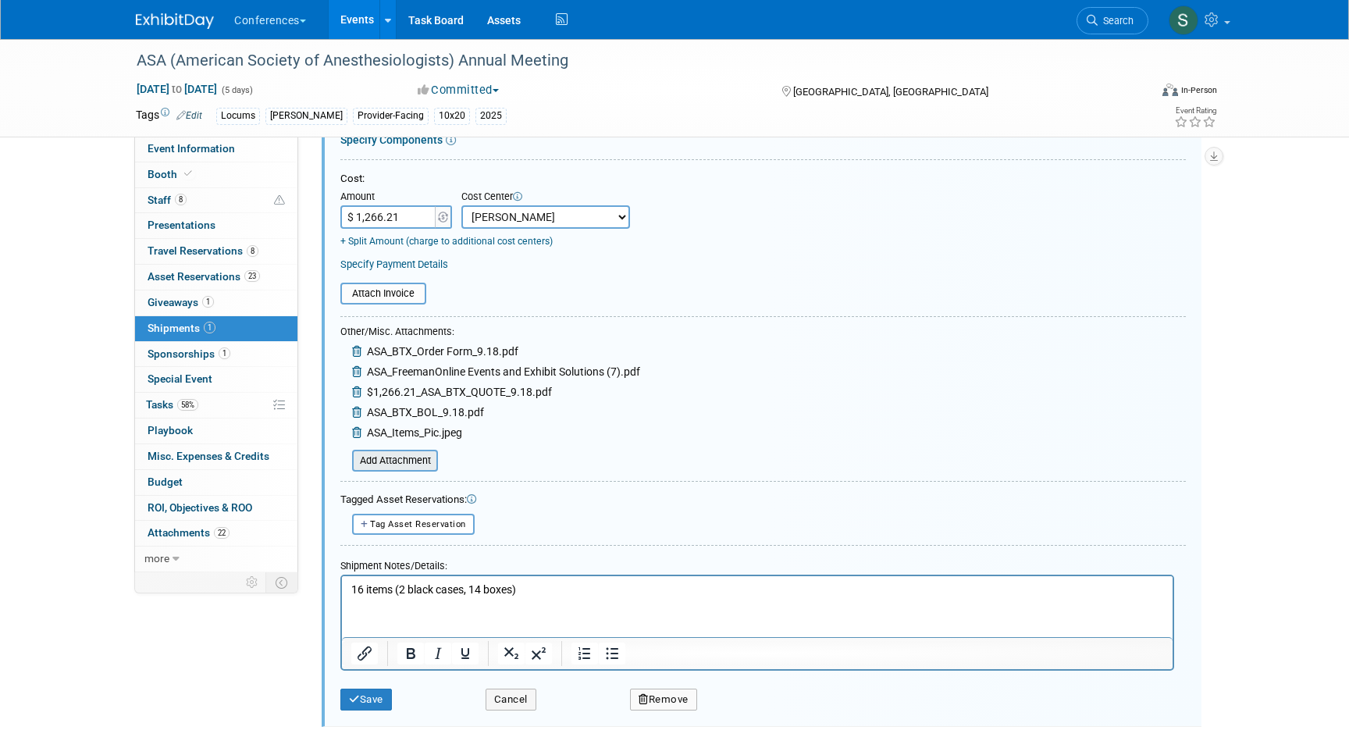
click at [407, 462] on input "file" at bounding box center [344, 460] width 186 height 19
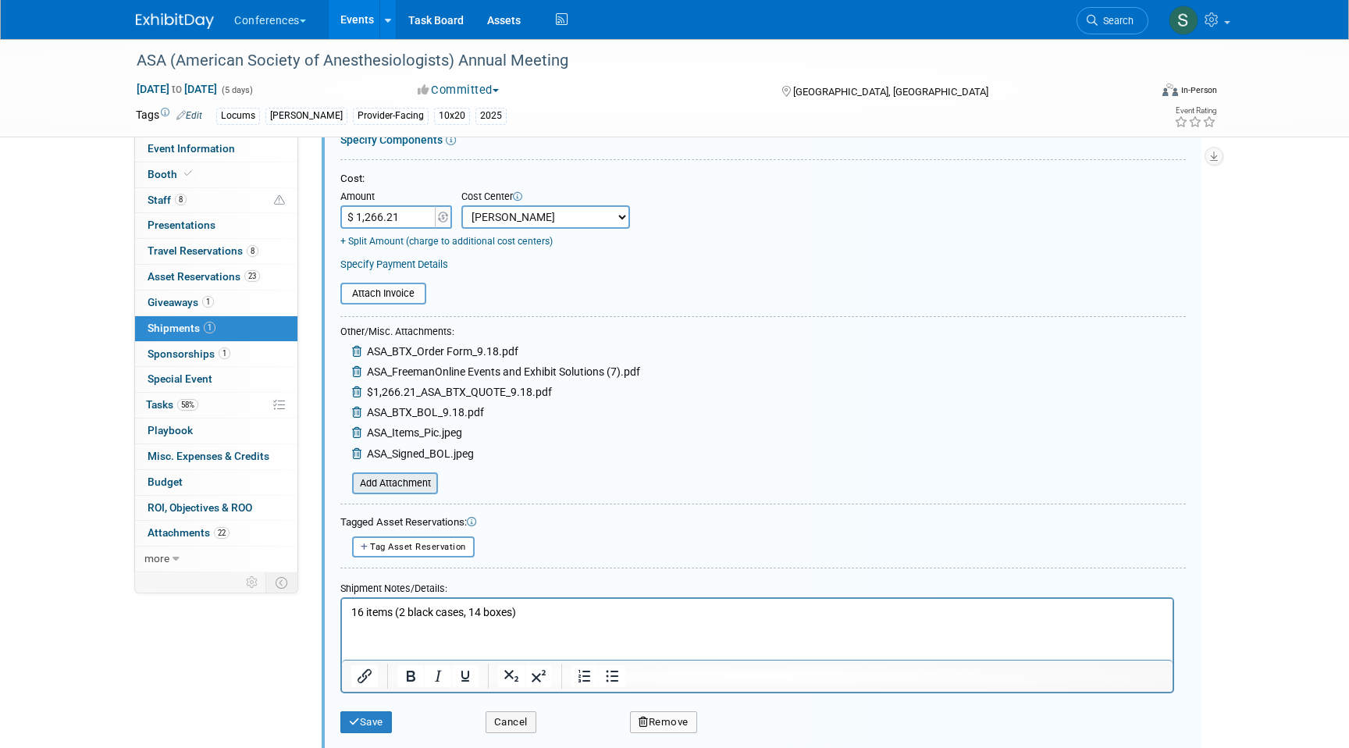
click at [400, 481] on input "file" at bounding box center [344, 483] width 186 height 19
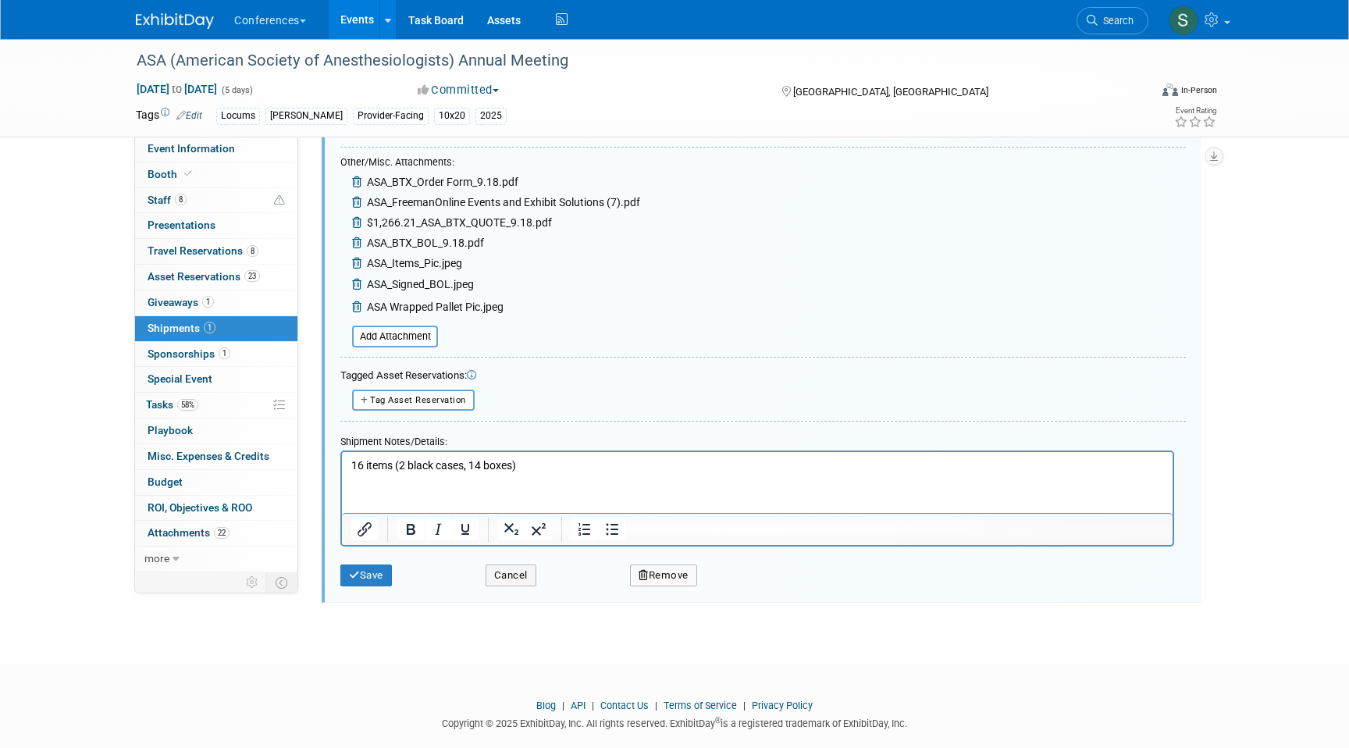
scroll to position [458, 0]
click at [363, 572] on button "Save" at bounding box center [366, 573] width 52 height 22
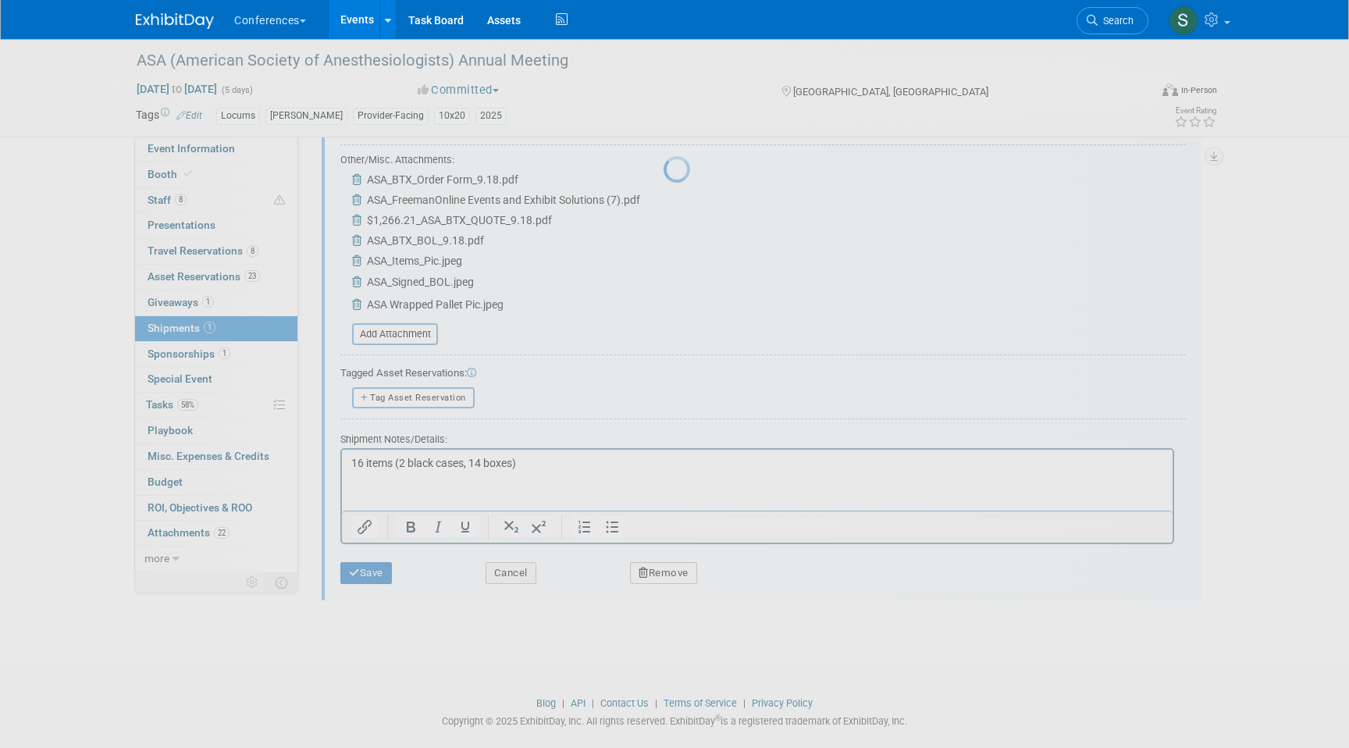
scroll to position [12, 0]
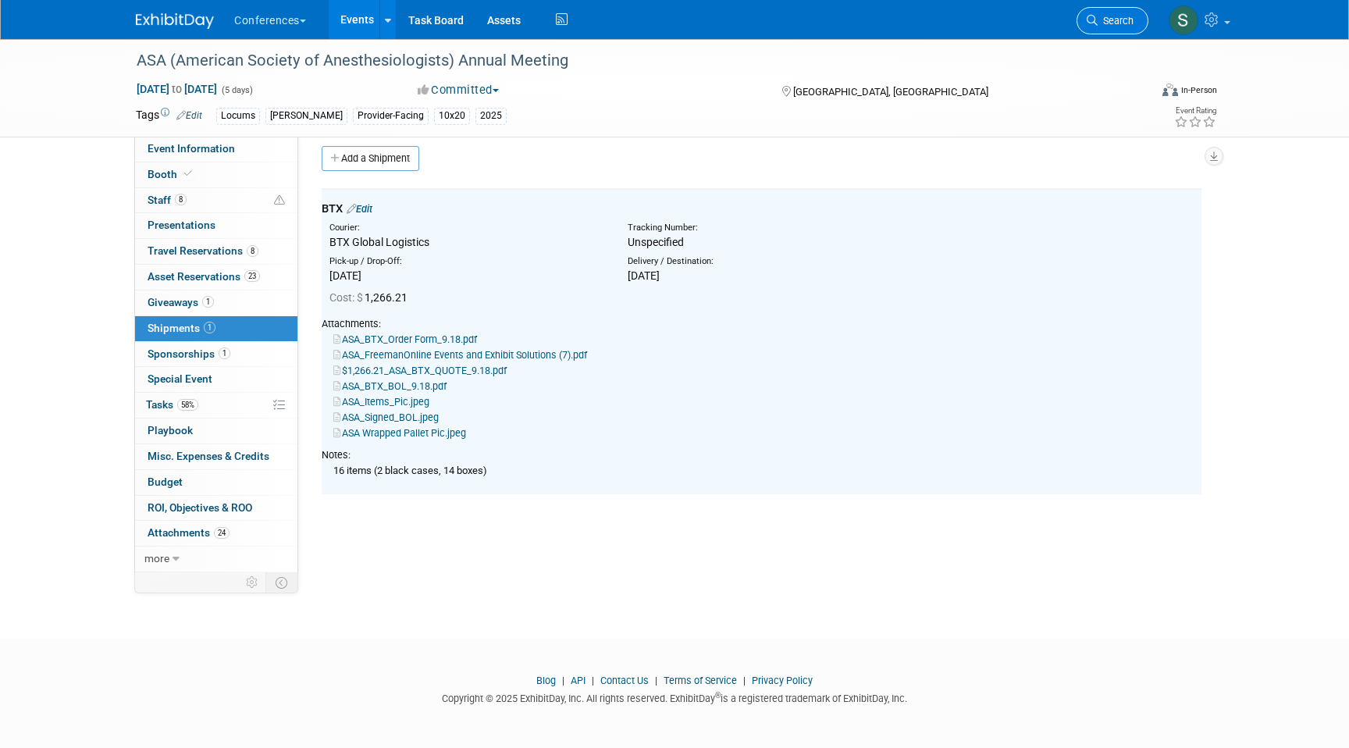
click at [1106, 27] on link "Search" at bounding box center [1112, 20] width 72 height 27
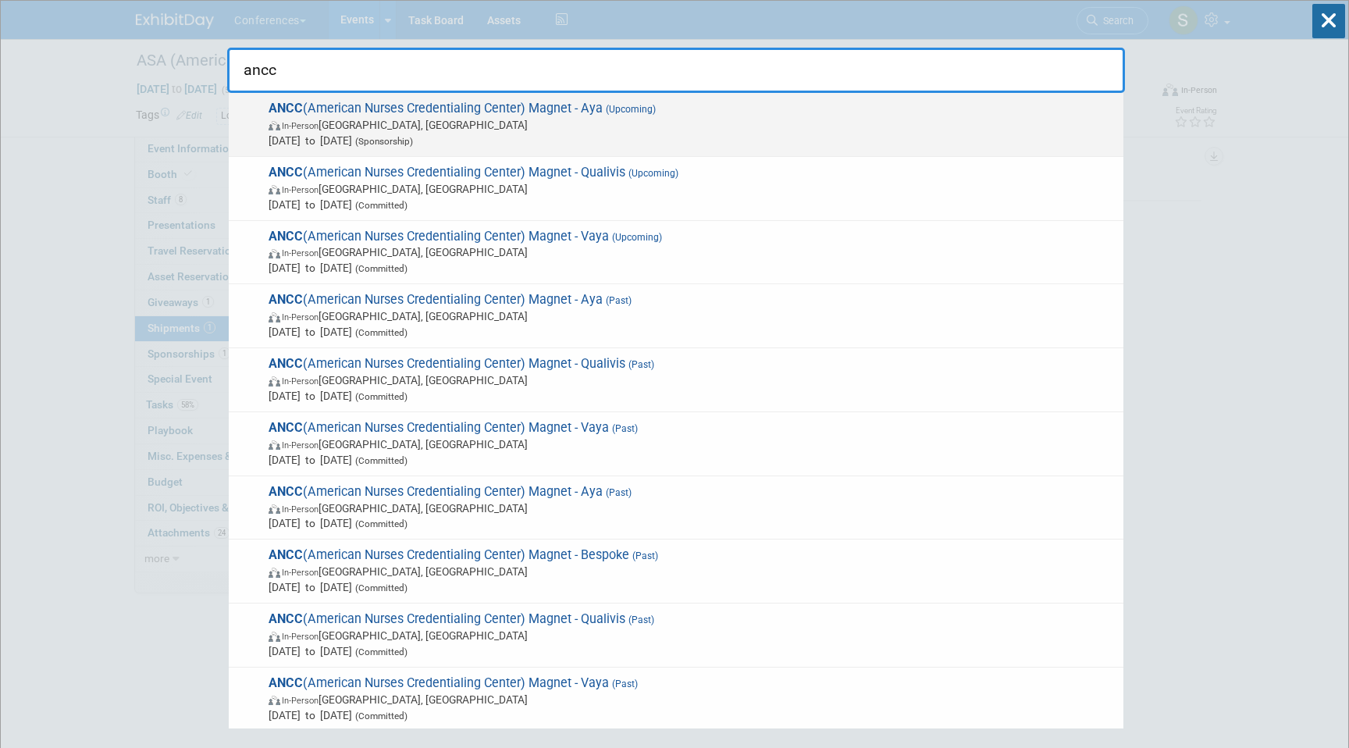
type input "ancc"
click at [432, 129] on span "In-Person Atlanta, GA" at bounding box center [691, 125] width 847 height 16
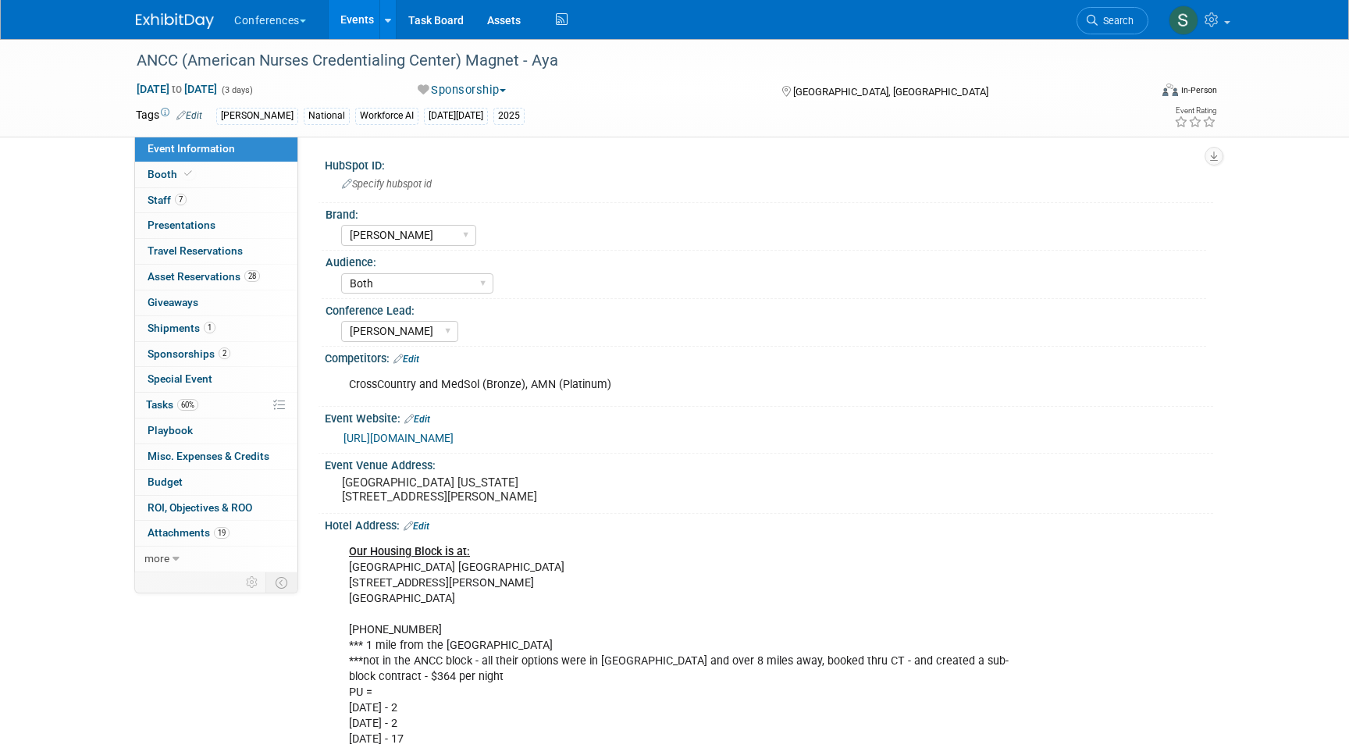
select select "[PERSON_NAME]"
select select "Both"
select select "[PERSON_NAME]"
click at [218, 336] on link "1 Shipments 1" at bounding box center [216, 328] width 162 height 25
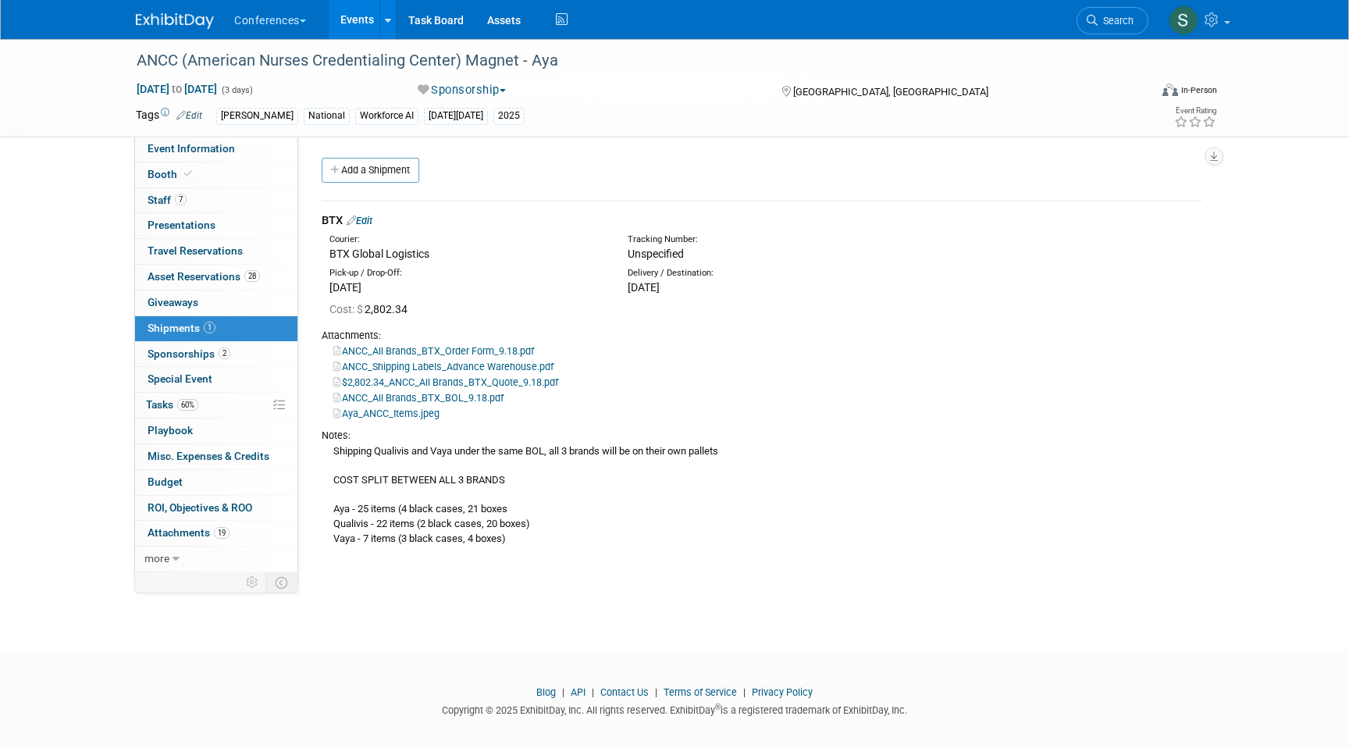
click at [367, 221] on link "Edit" at bounding box center [359, 221] width 26 height 12
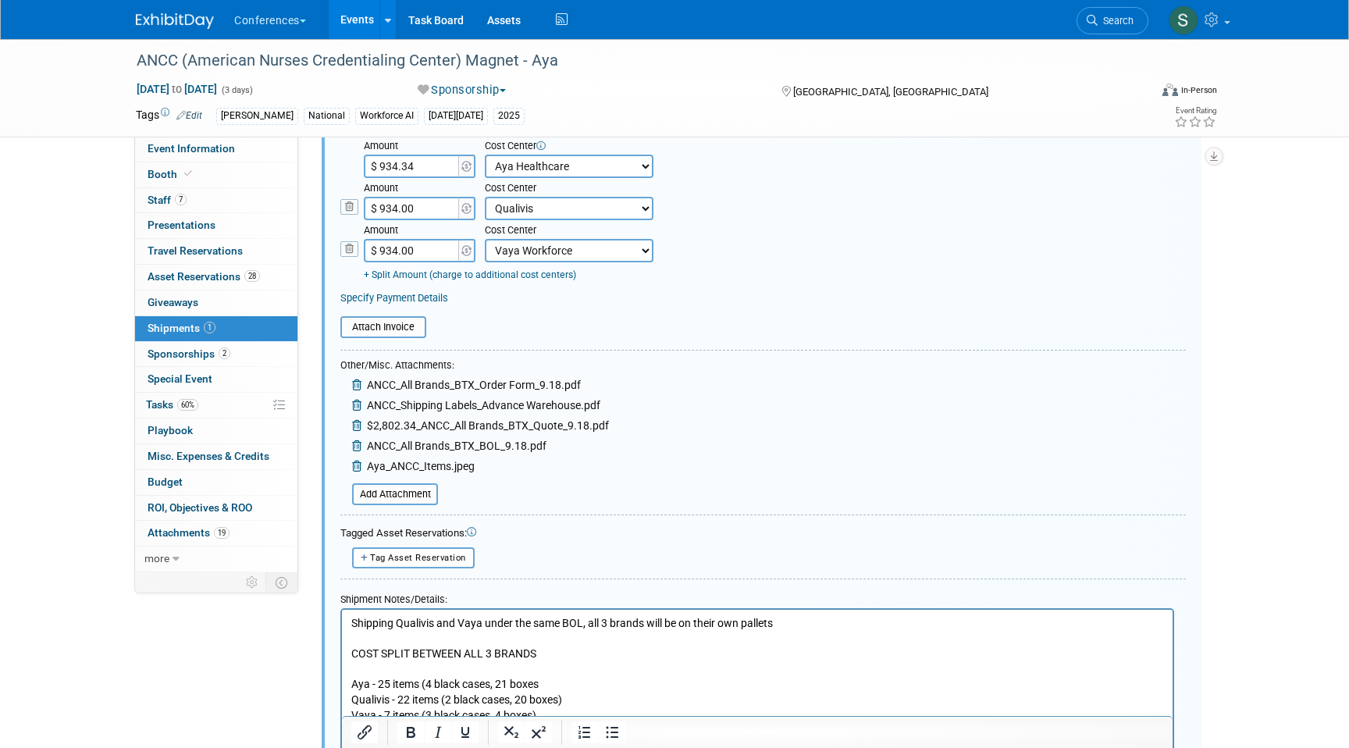
scroll to position [343, 0]
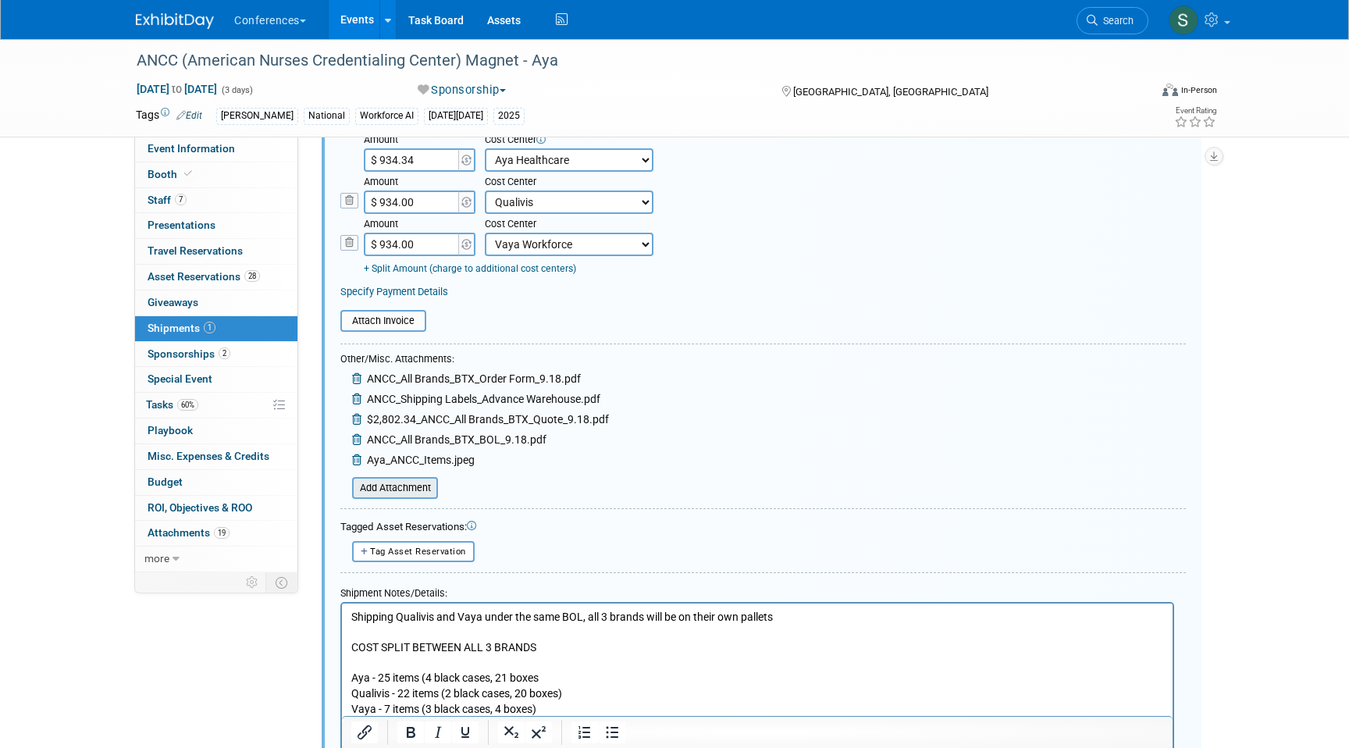
click at [414, 493] on input "file" at bounding box center [344, 487] width 186 height 19
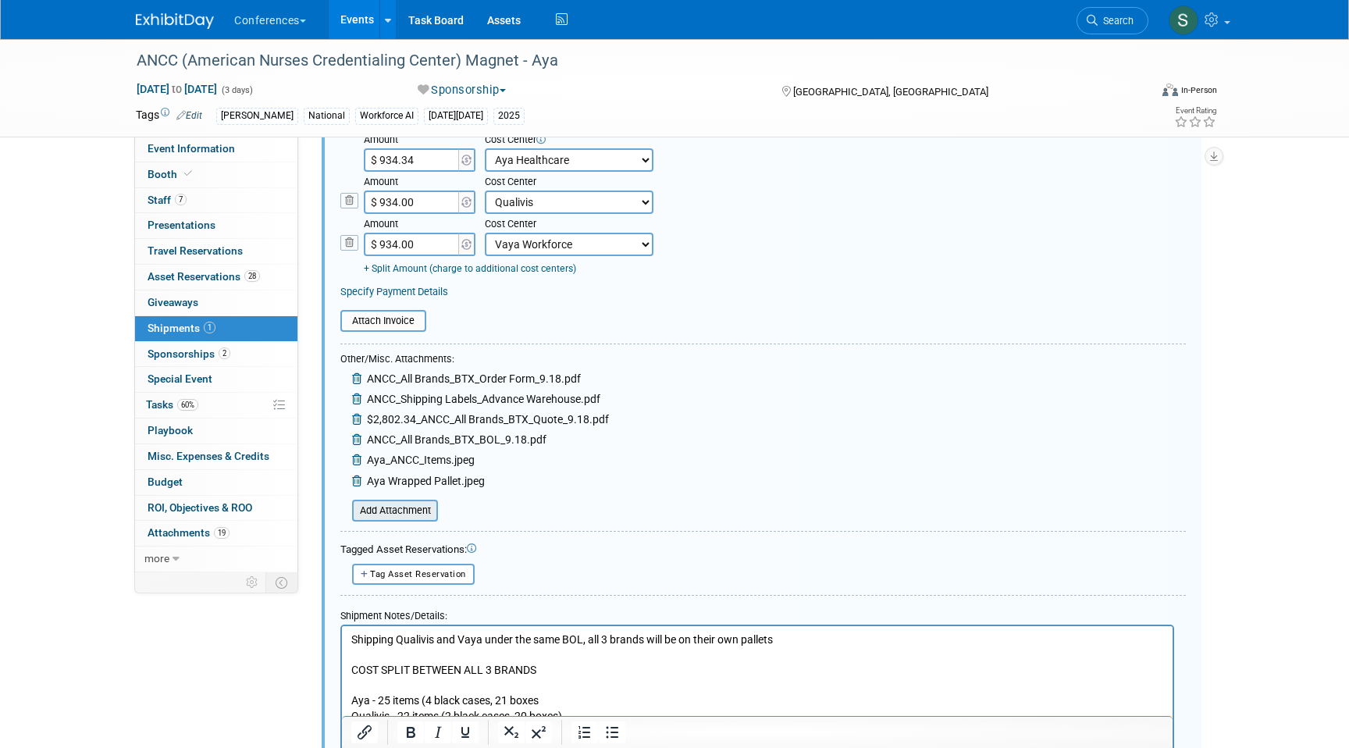
click at [400, 514] on input "file" at bounding box center [344, 510] width 186 height 19
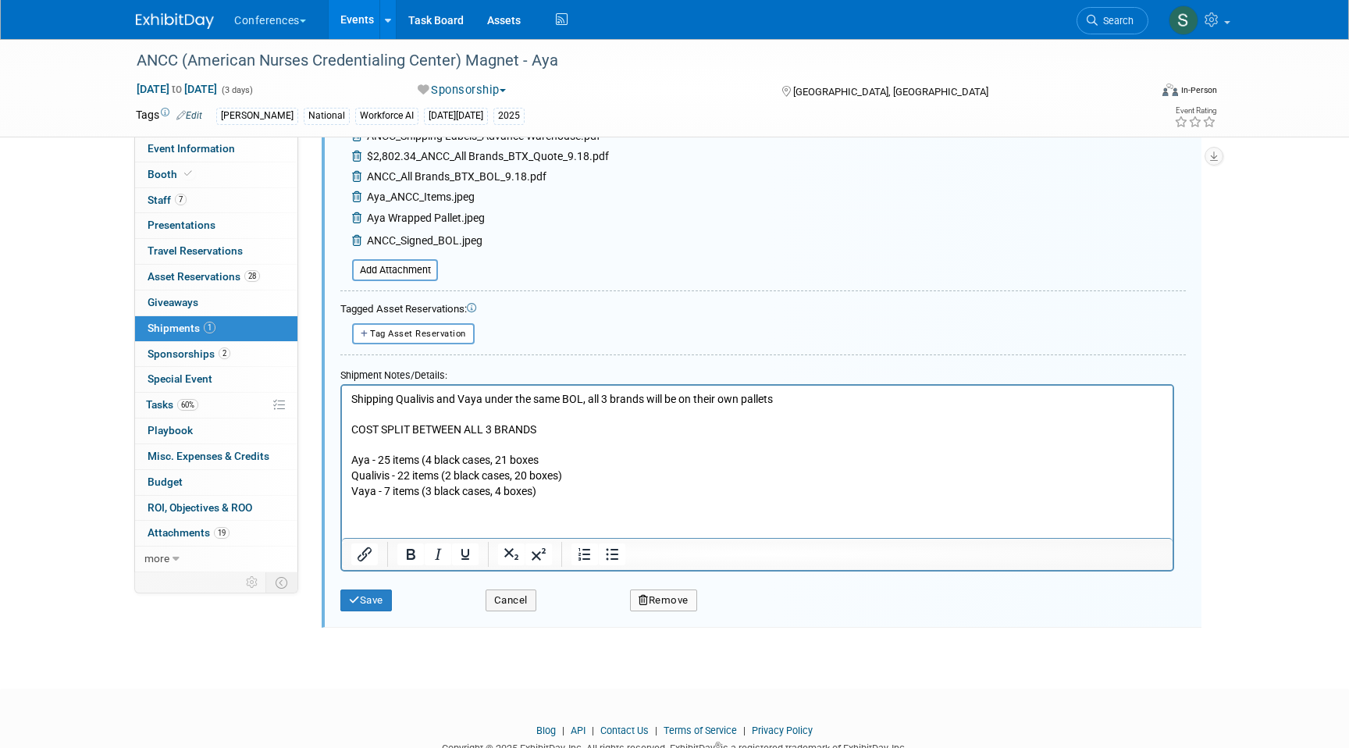
scroll to position [627, 0]
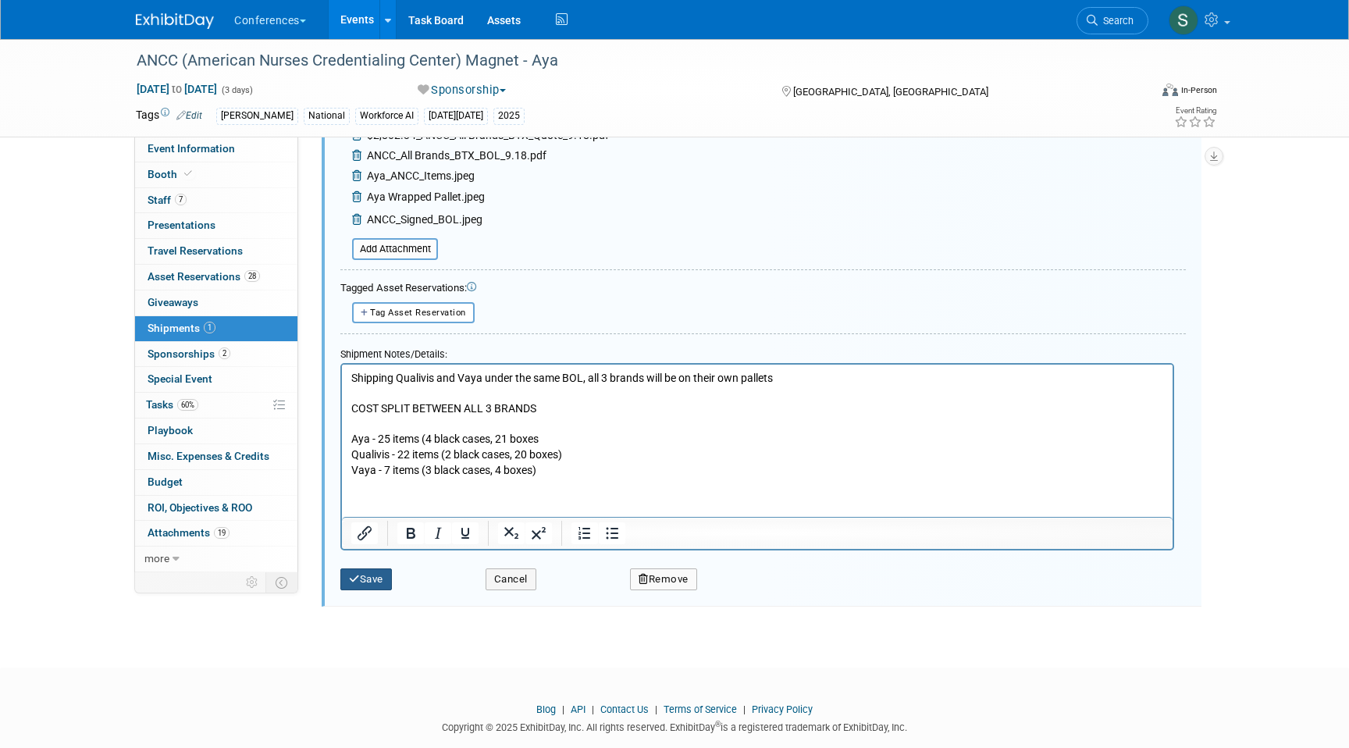
click at [371, 579] on button "Save" at bounding box center [366, 579] width 52 height 22
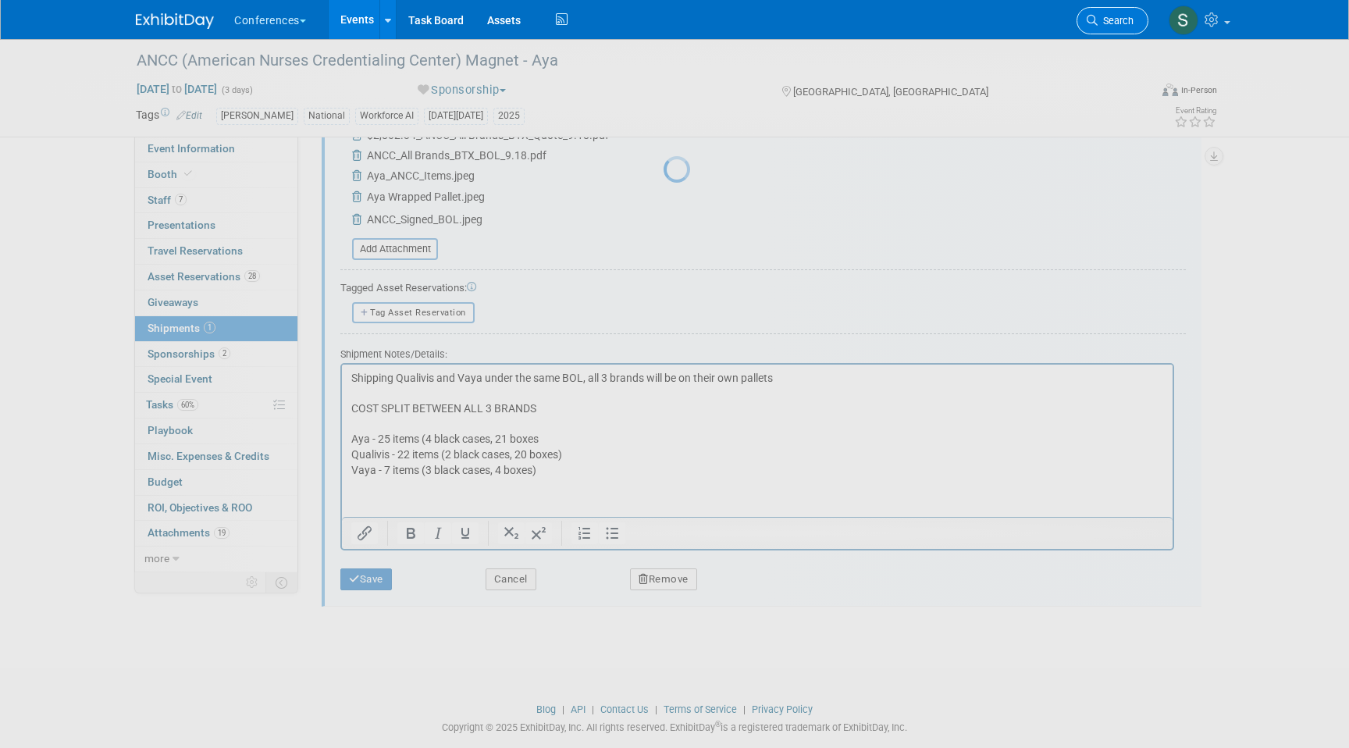
scroll to position [15, 0]
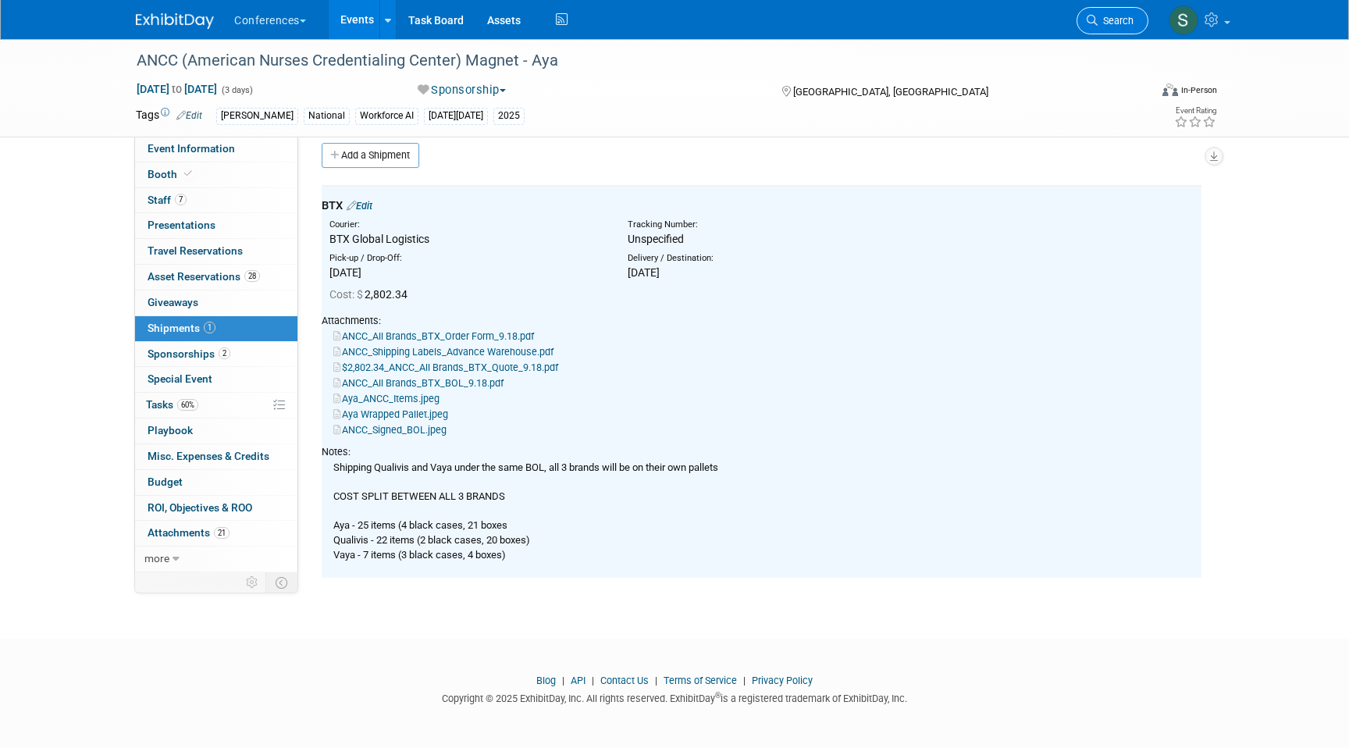
click at [1104, 18] on span "Search" at bounding box center [1115, 21] width 36 height 12
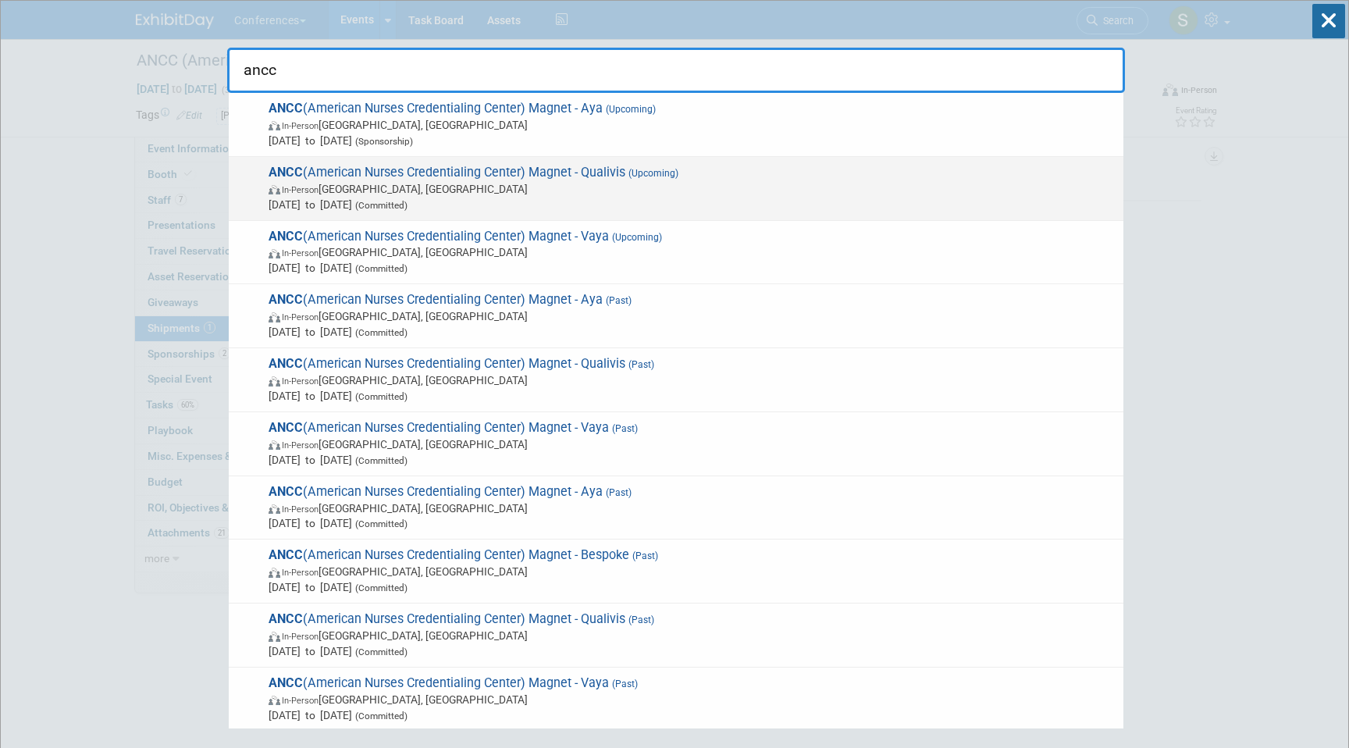
type input "ancc"
click at [714, 173] on span "ANCC (American Nurses Credentialing Center) Magnet - Qualivis (Upcoming) In-Per…" at bounding box center [689, 189] width 851 height 48
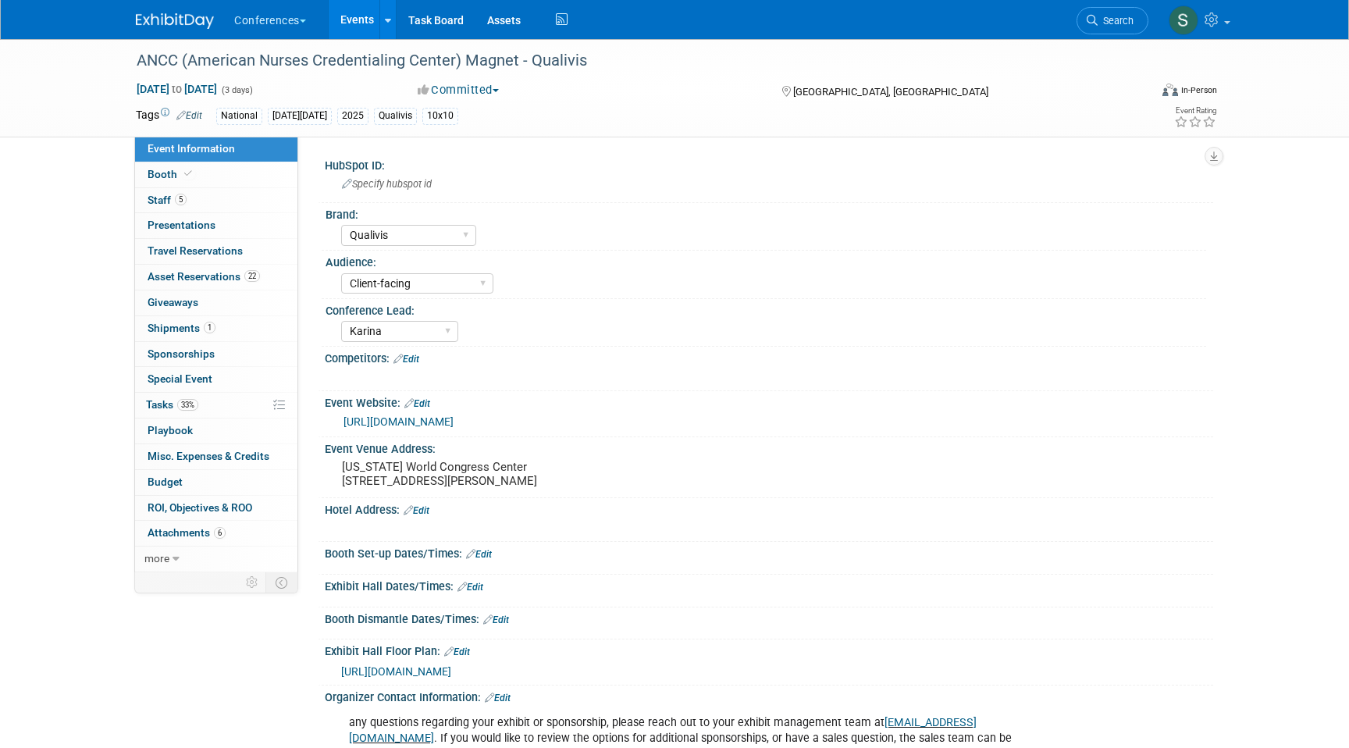
select select "Qualivis"
select select "Client-facing"
select select "Karina"
click at [188, 325] on span "Shipments 1" at bounding box center [181, 328] width 68 height 12
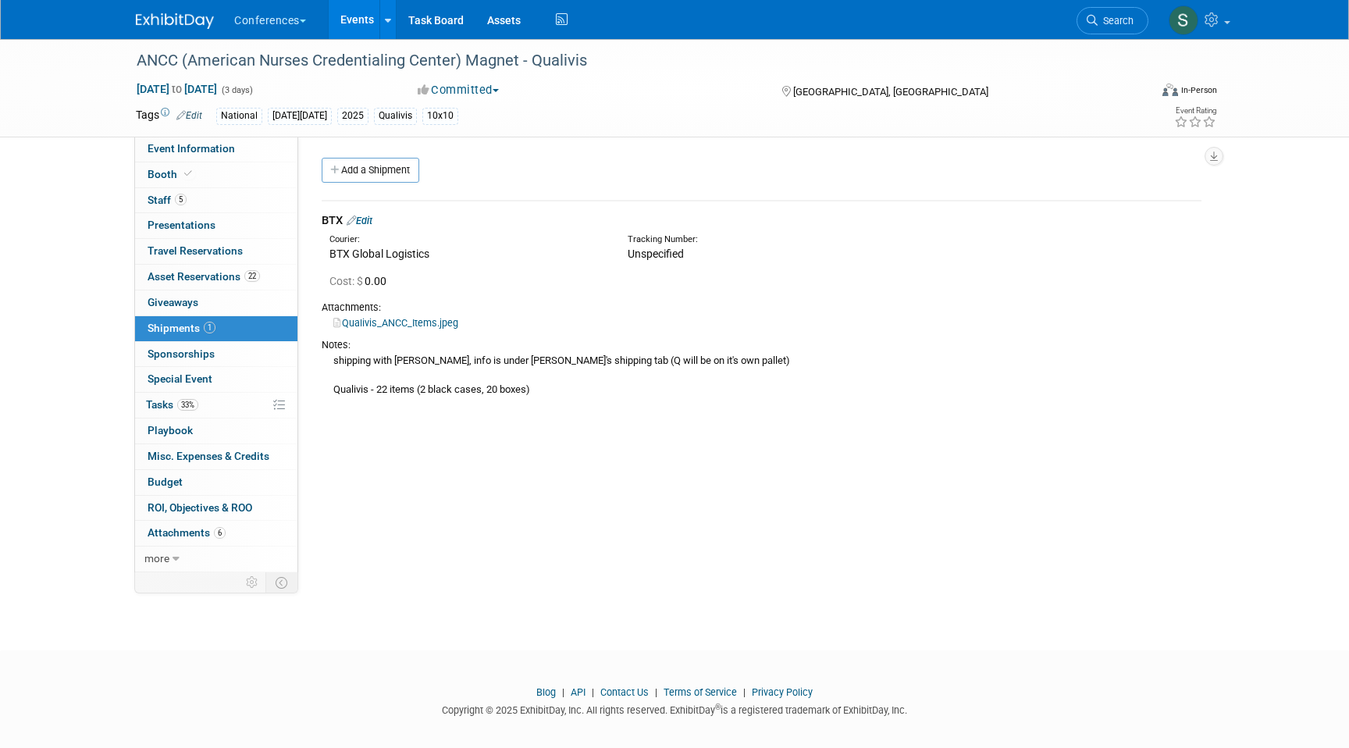
click at [361, 224] on link "Edit" at bounding box center [359, 221] width 26 height 12
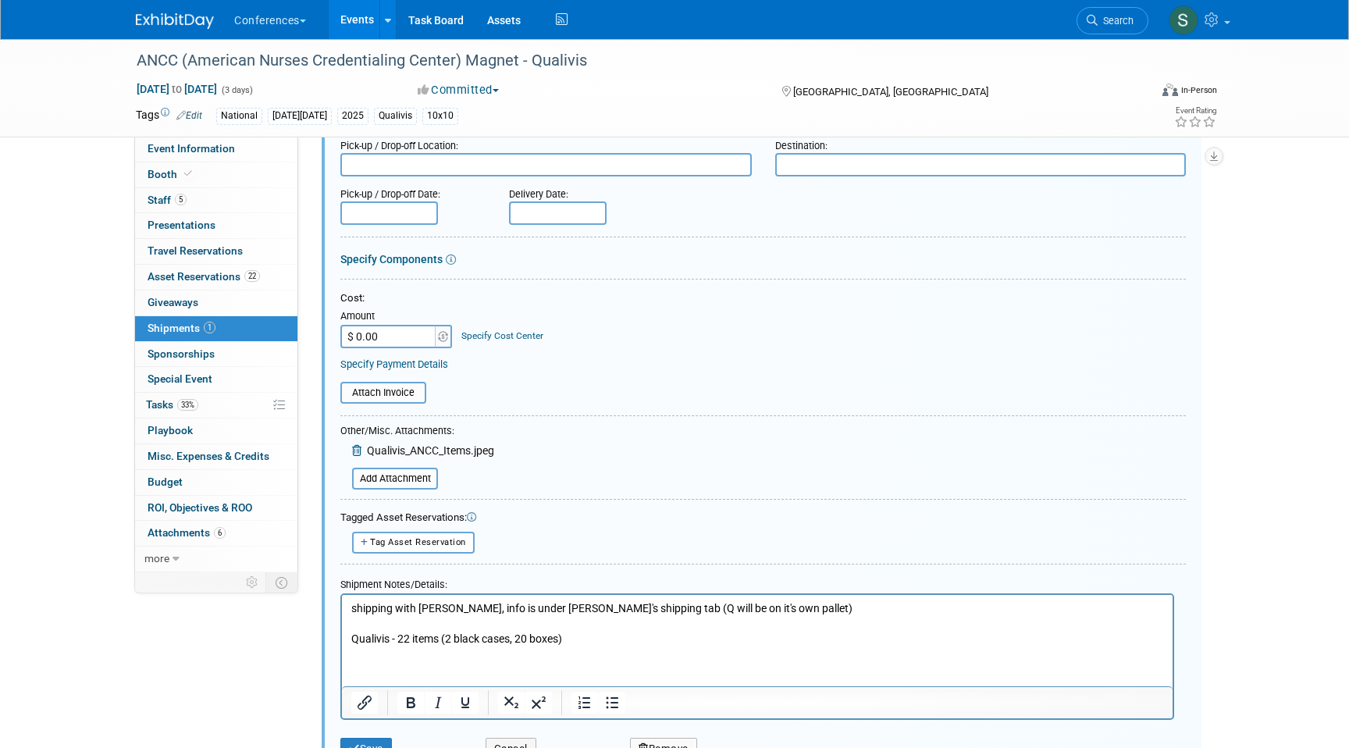
scroll to position [202, 0]
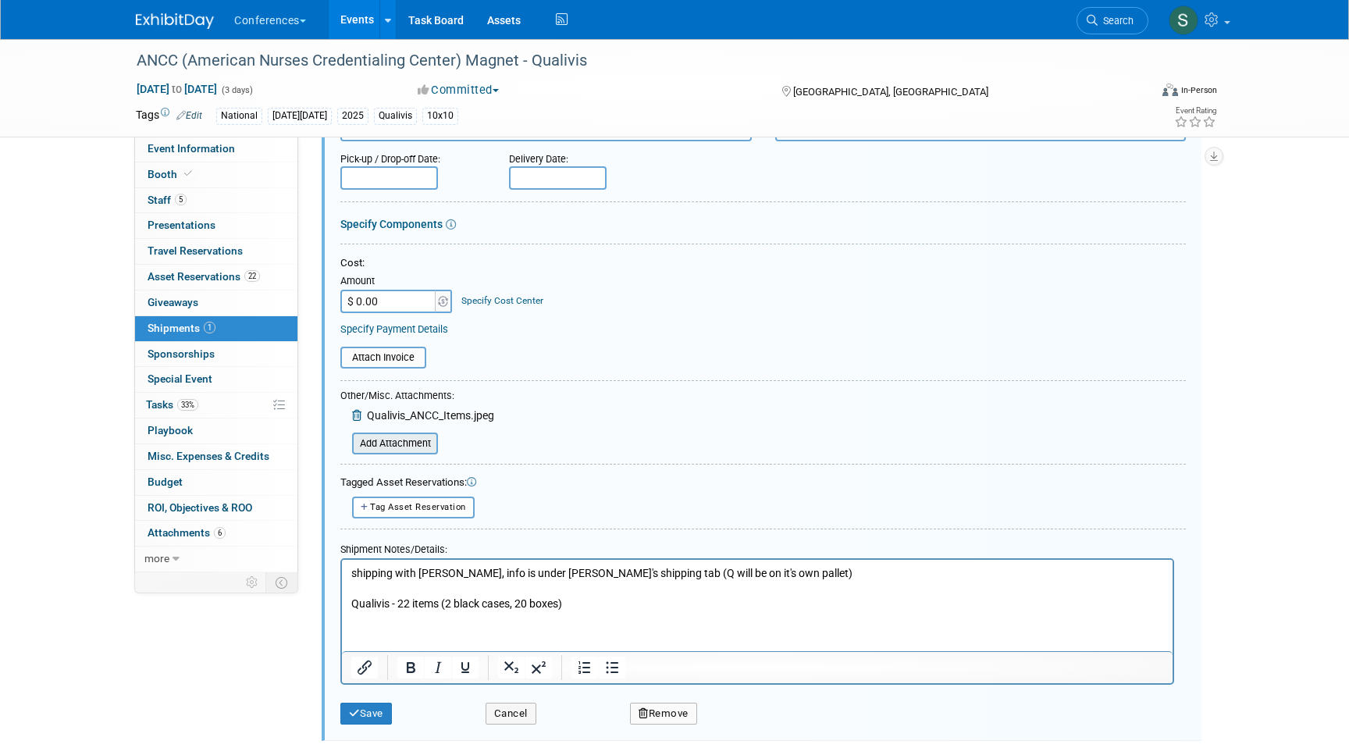
click at [397, 446] on input "file" at bounding box center [344, 443] width 186 height 19
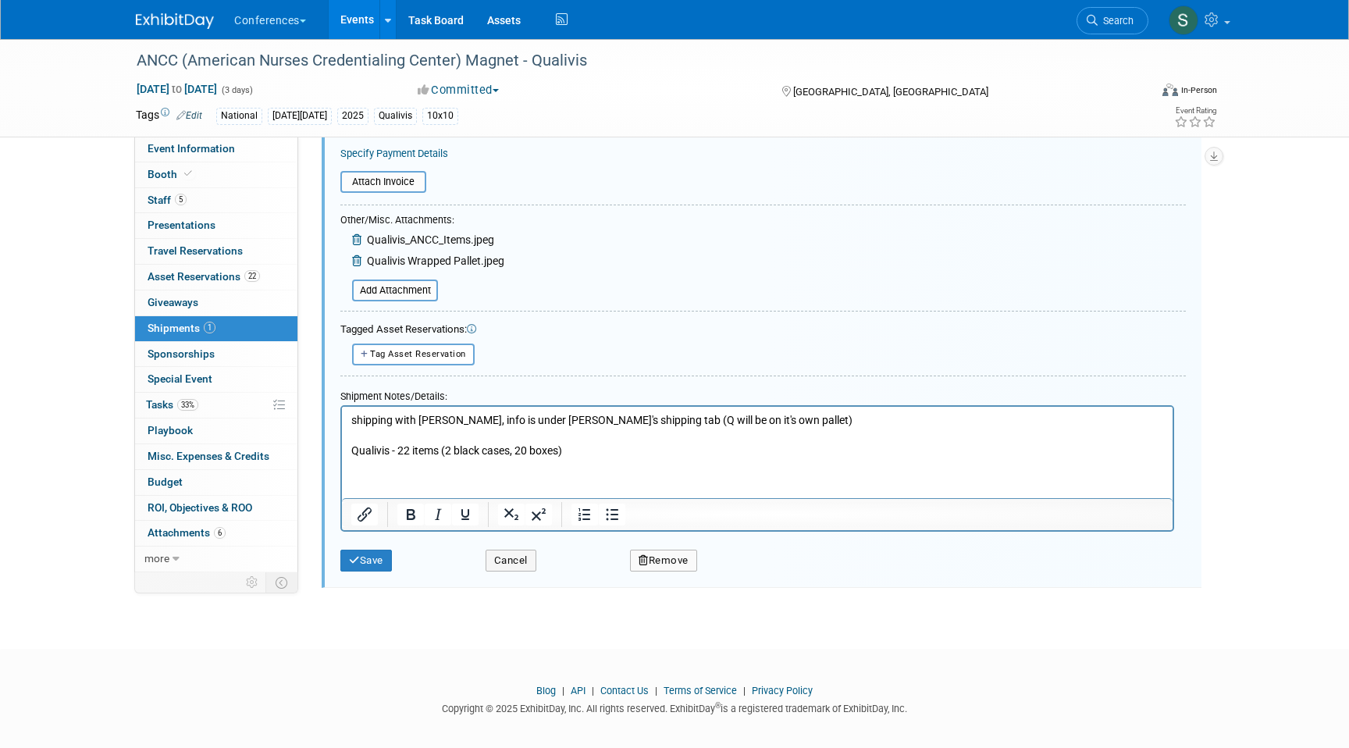
scroll to position [387, 0]
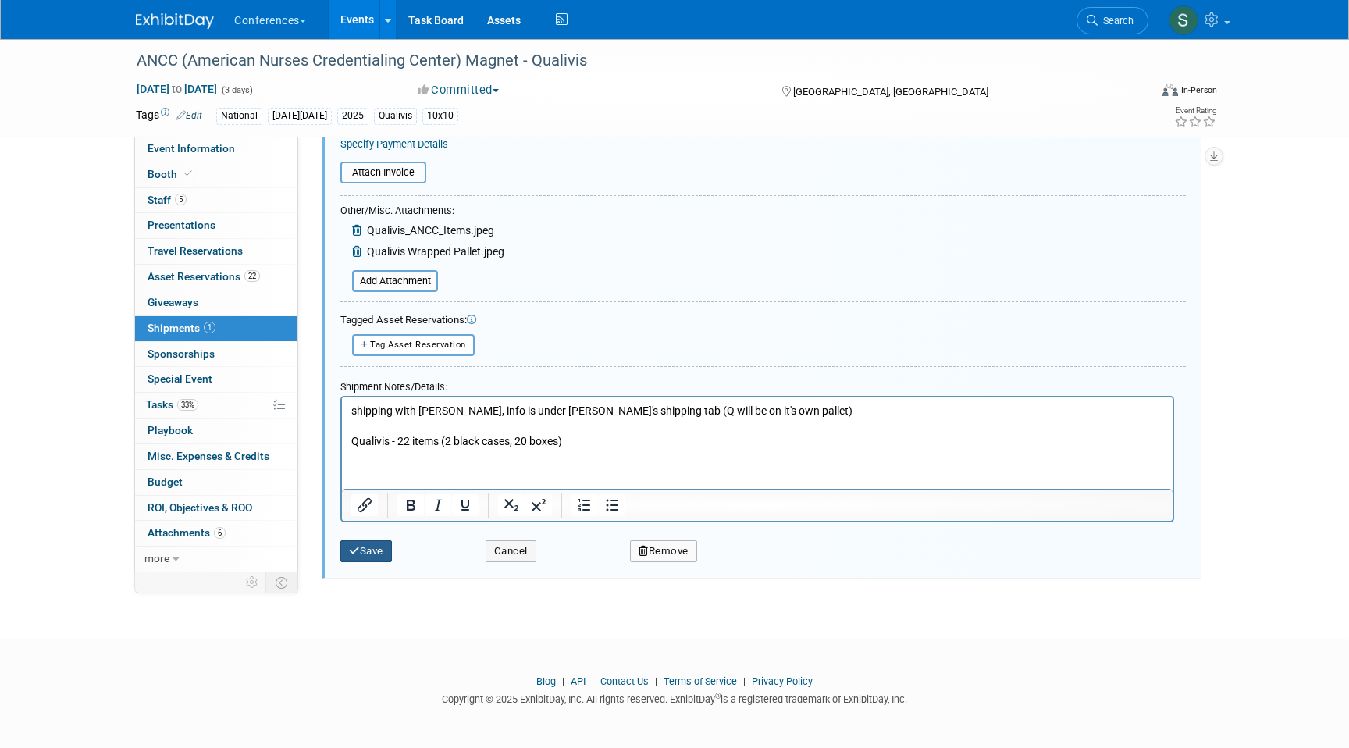
click at [373, 543] on button "Save" at bounding box center [366, 551] width 52 height 22
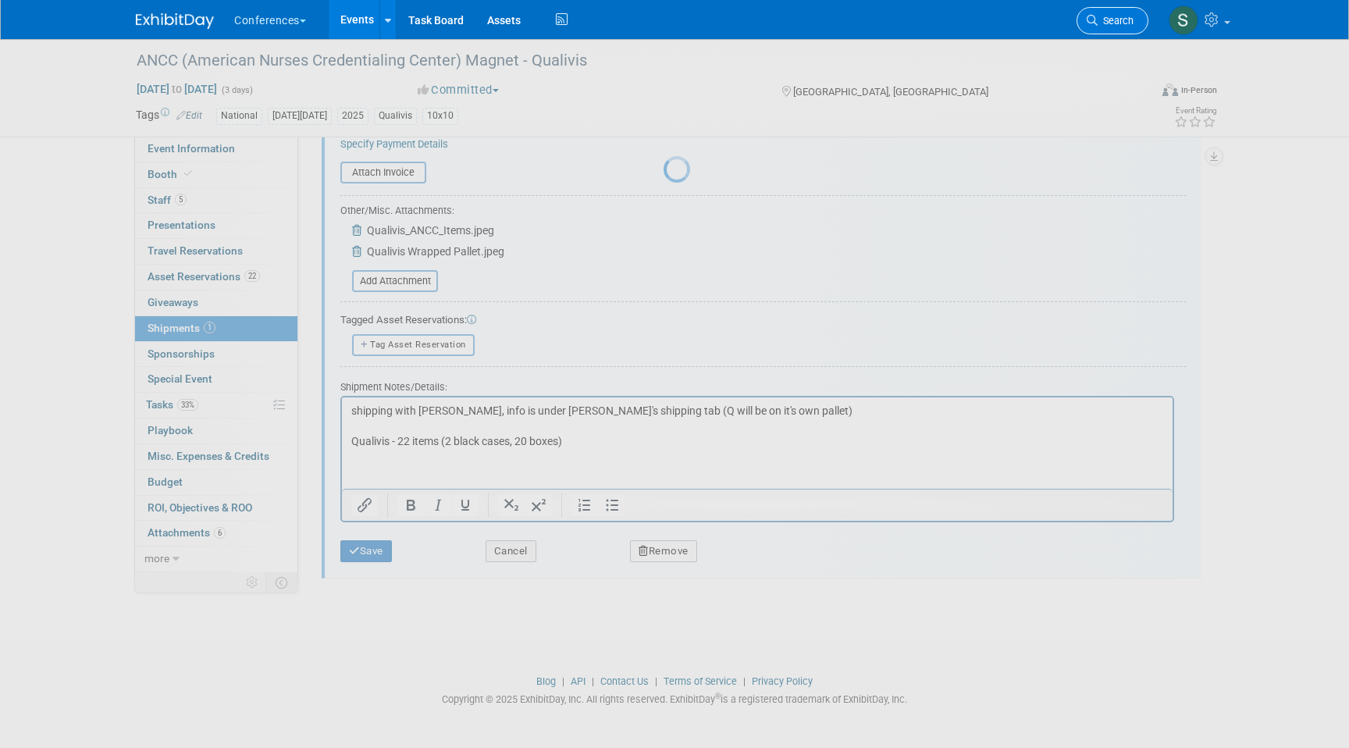
scroll to position [12, 0]
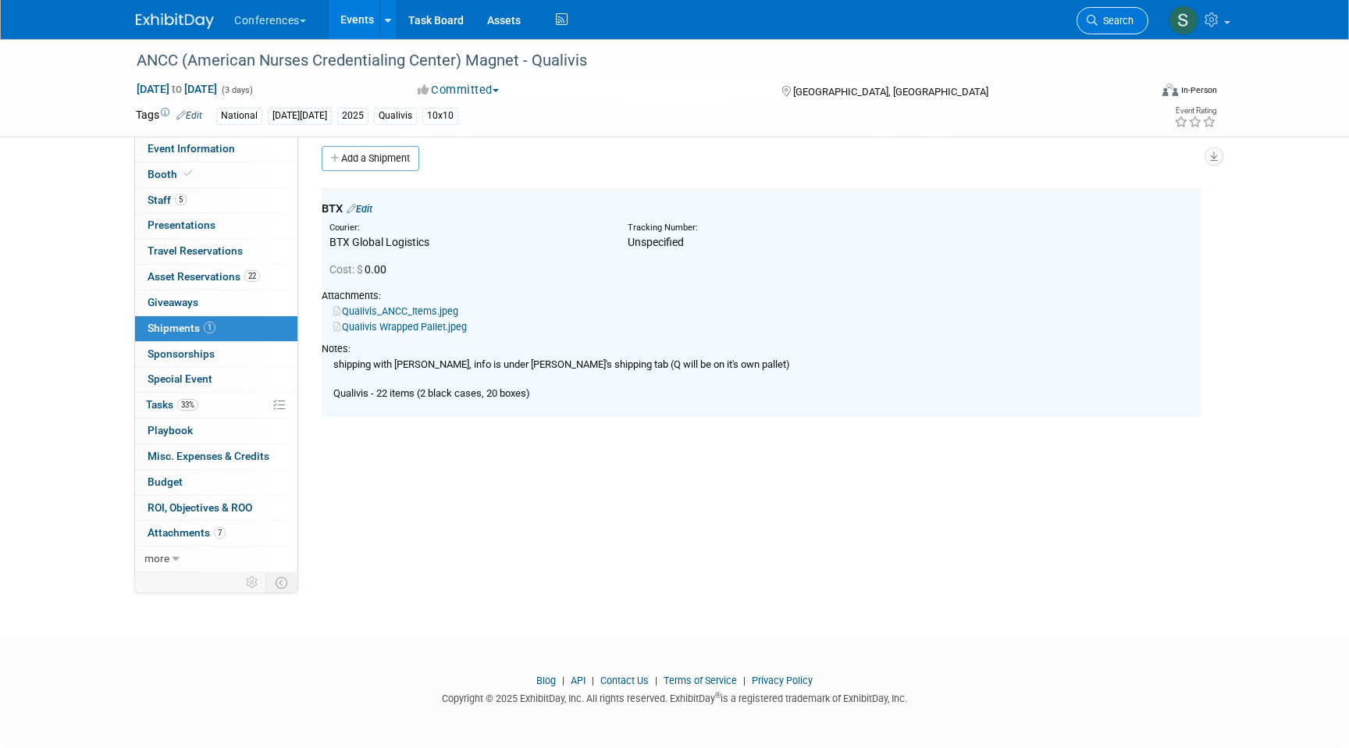
click at [1101, 27] on link "Search" at bounding box center [1112, 20] width 72 height 27
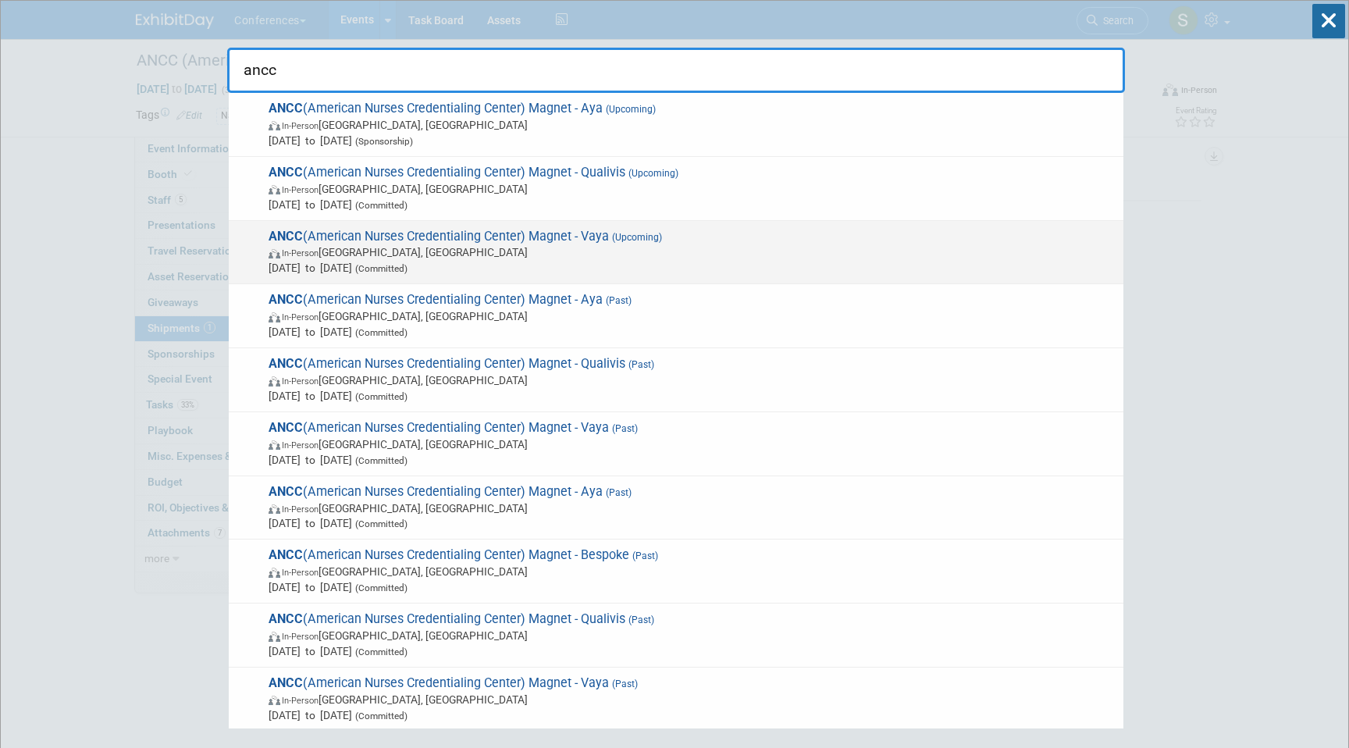
type input "ancc"
click at [522, 278] on div "ANCC (American Nurses Credentialing Center) Magnet - Vaya (Upcoming) In-Person …" at bounding box center [676, 253] width 894 height 64
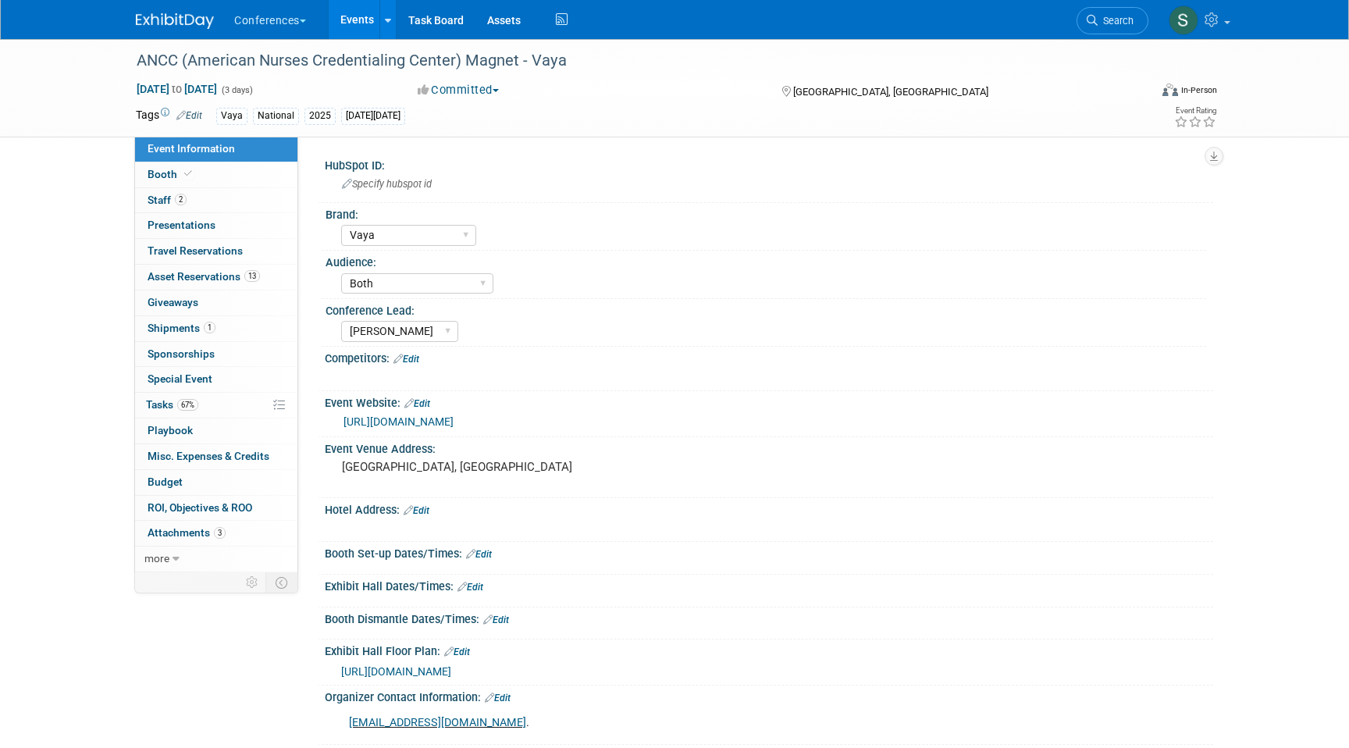
select select "Vaya"
select select "Both"
select select "[PERSON_NAME]"
click at [216, 330] on link "1 Shipments 1" at bounding box center [216, 328] width 162 height 25
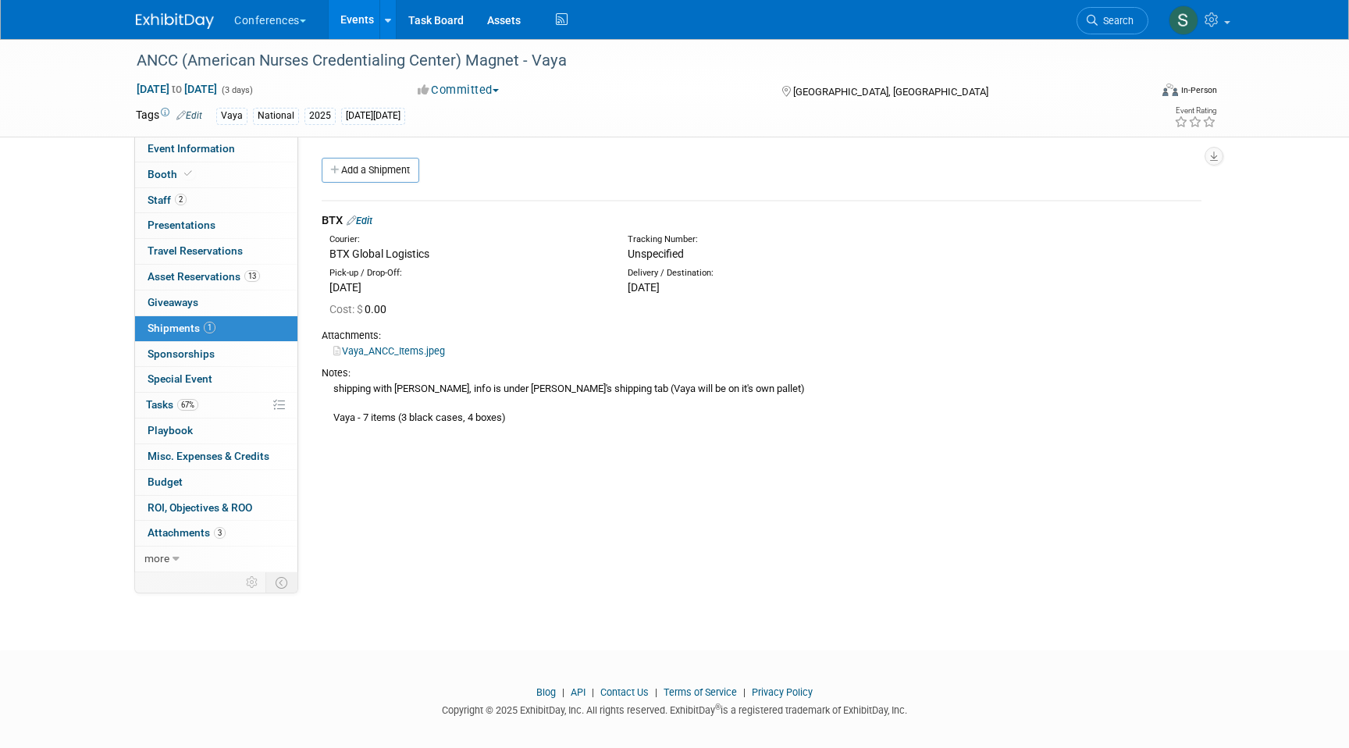
click at [369, 219] on link "Edit" at bounding box center [359, 221] width 26 height 12
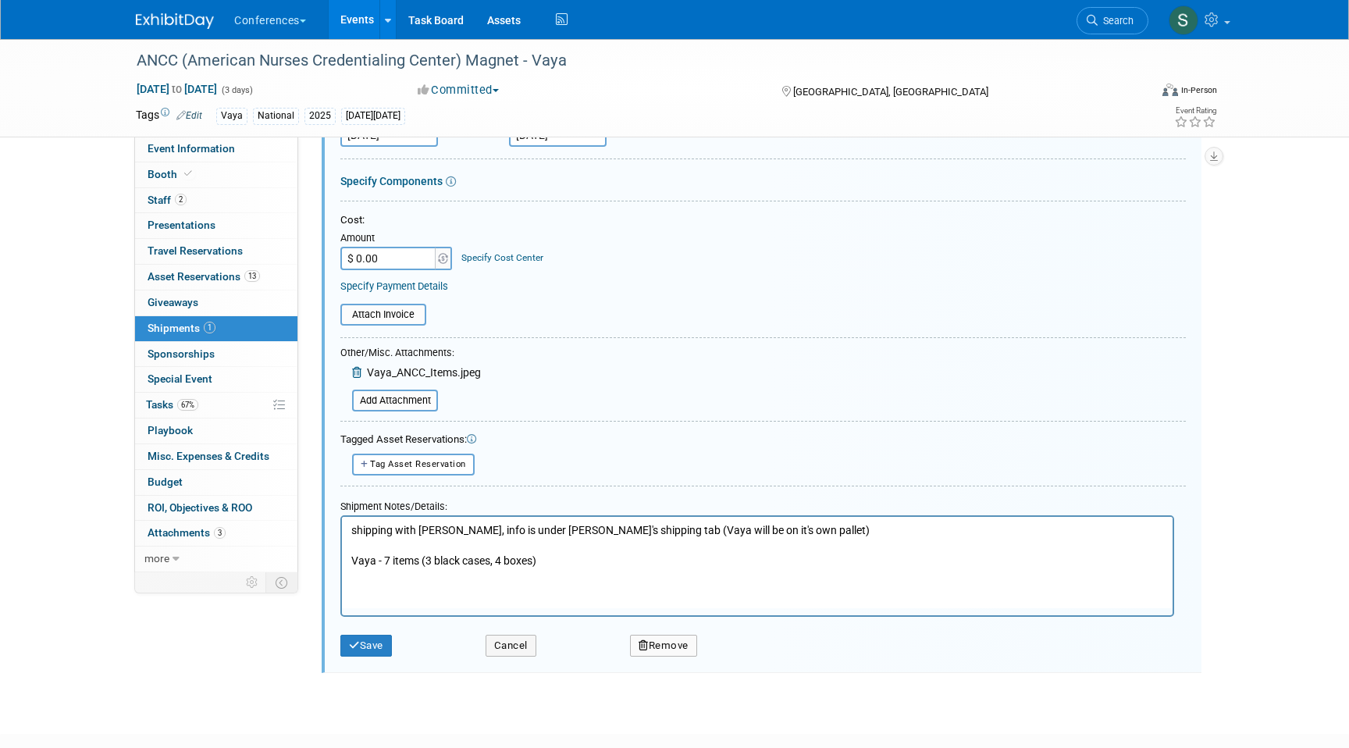
scroll to position [251, 0]
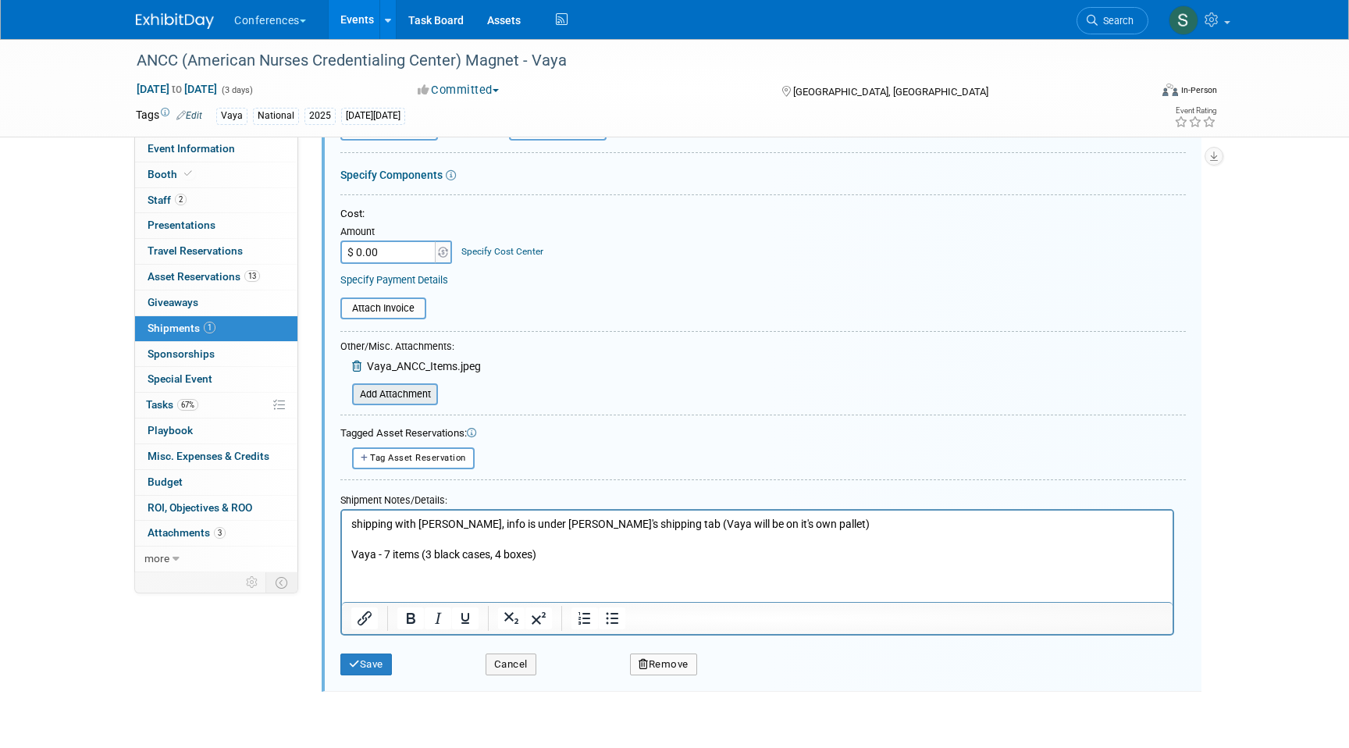
click at [406, 398] on input "file" at bounding box center [344, 394] width 186 height 19
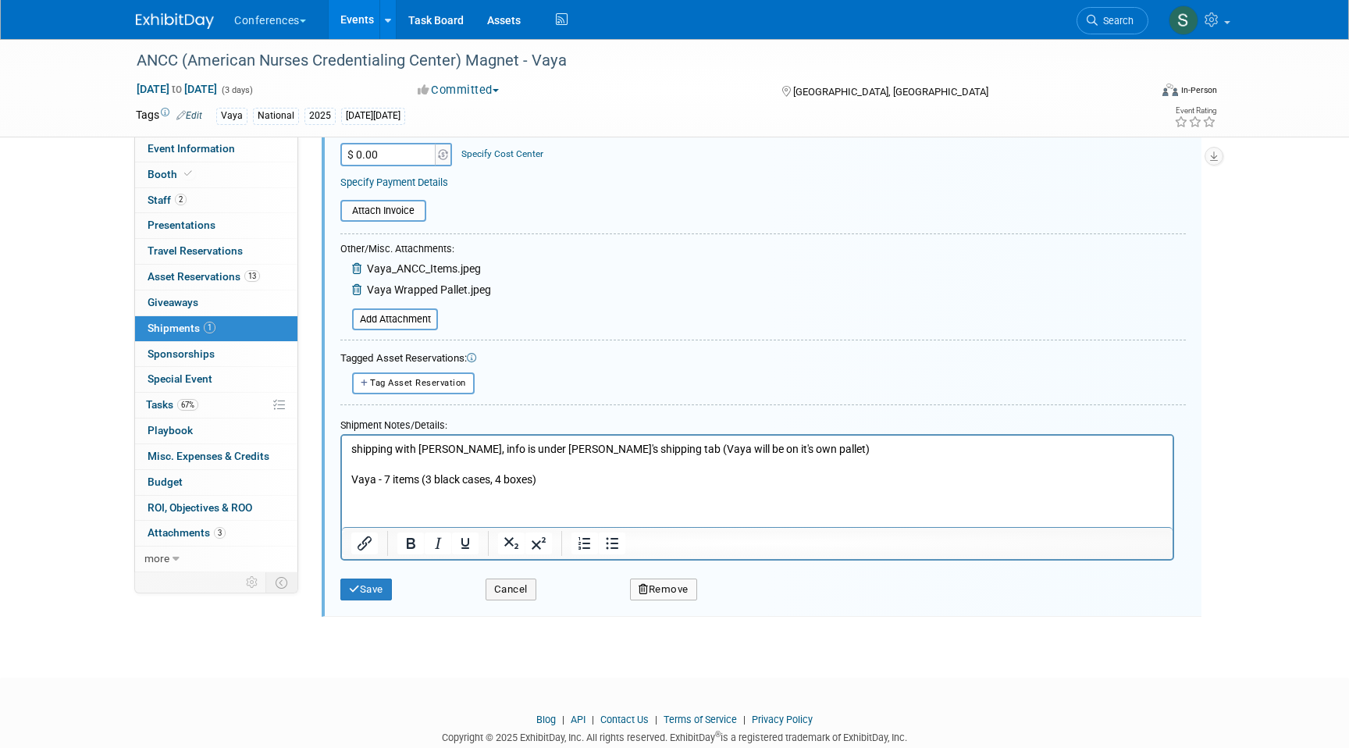
scroll to position [372, 0]
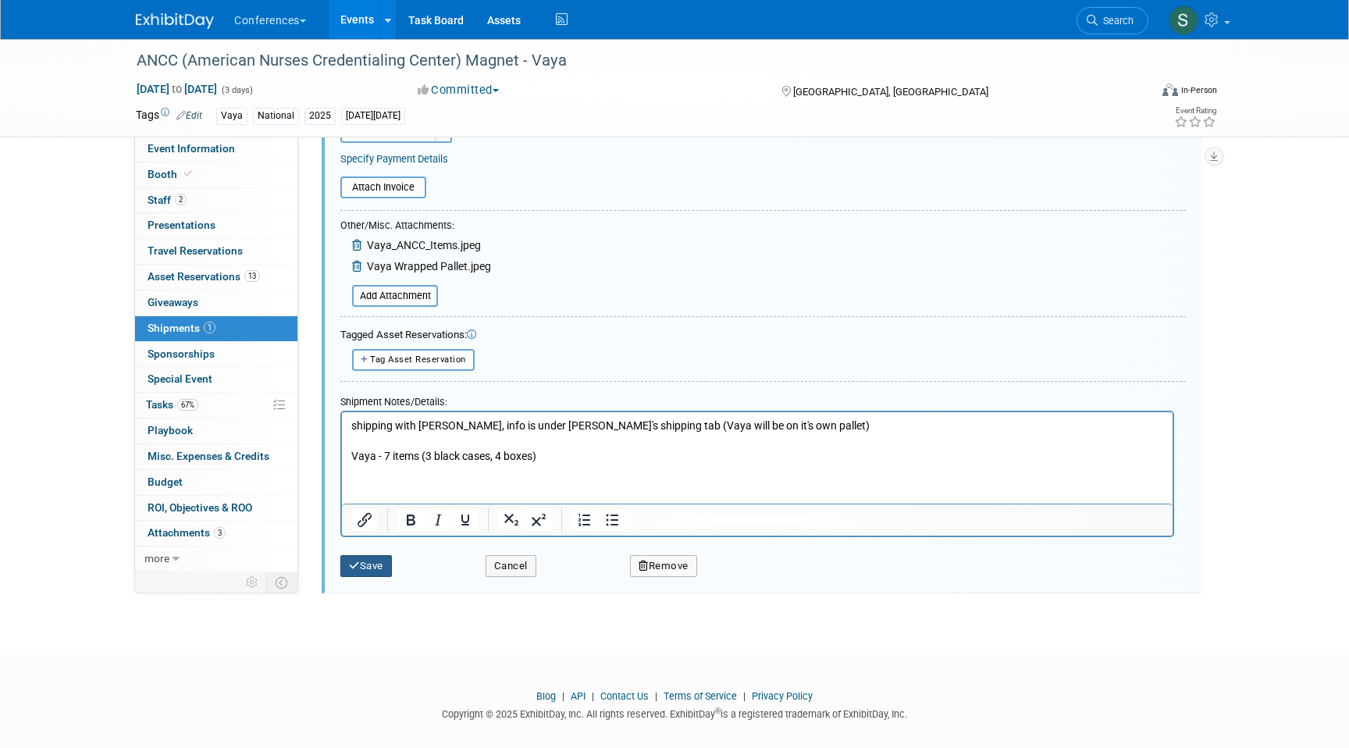
click at [357, 560] on icon "submit" at bounding box center [354, 565] width 11 height 10
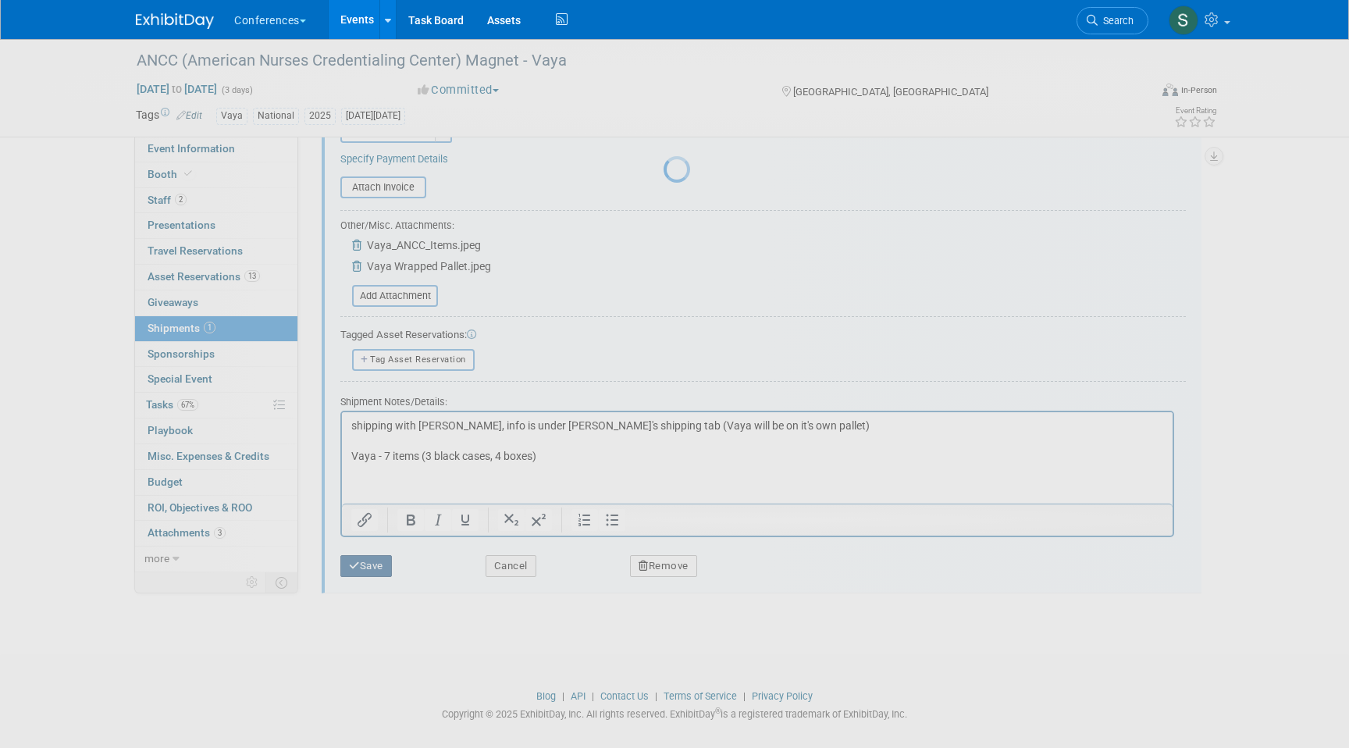
scroll to position [12, 0]
